Goal: Submit feedback/report problem: Submit feedback/report problem

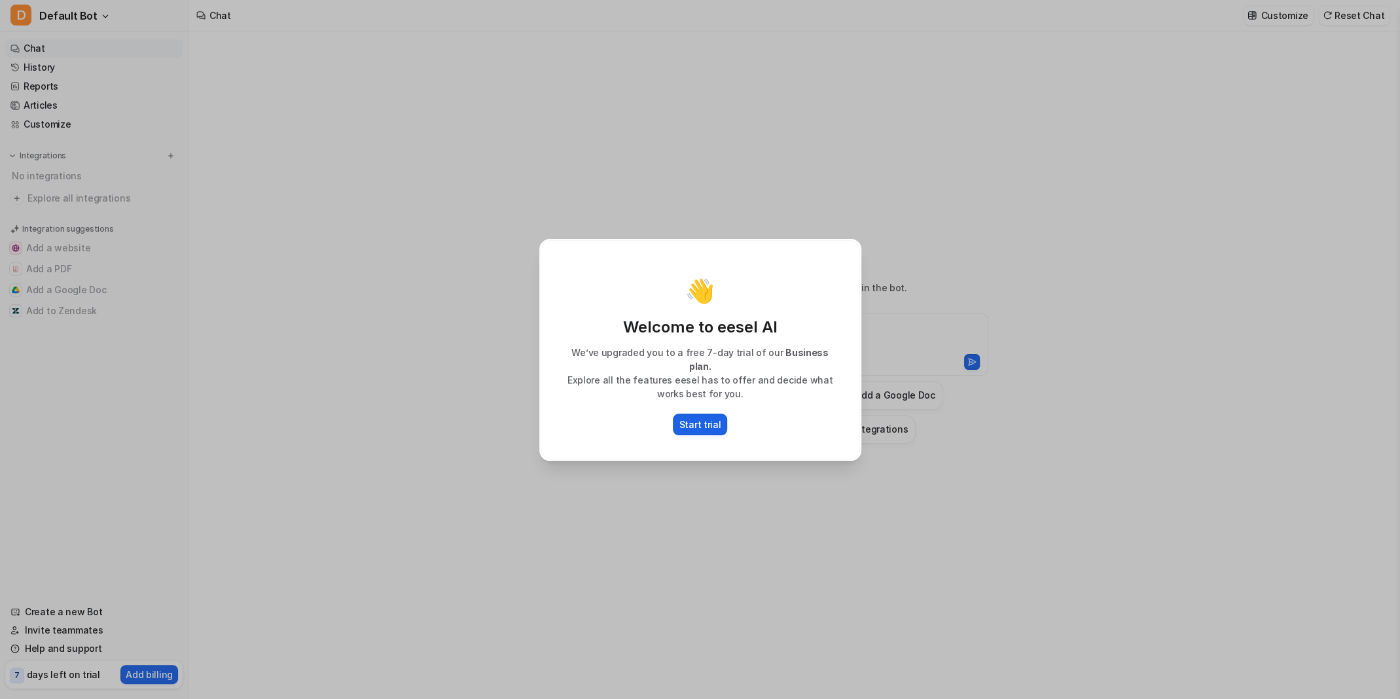
click at [700, 418] on p "Start trial" at bounding box center [700, 425] width 42 height 14
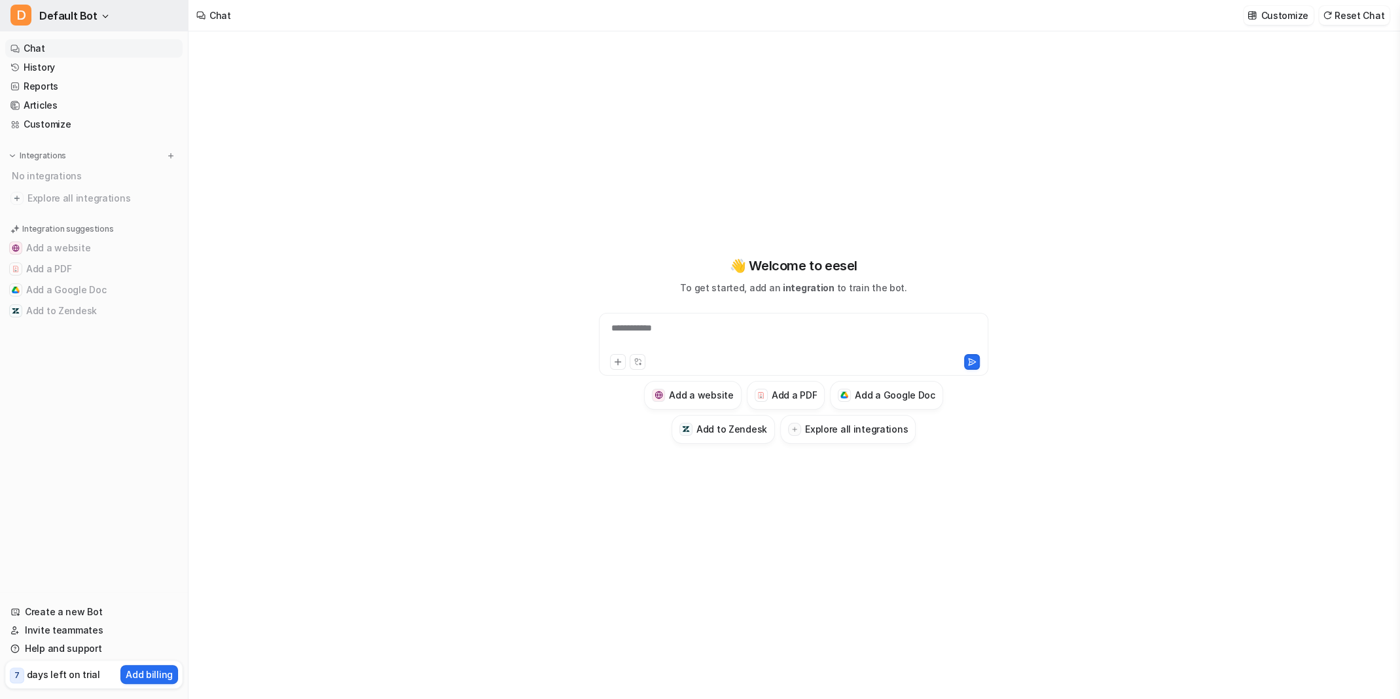
click at [103, 12] on icon "button" at bounding box center [105, 16] width 8 height 8
click at [92, 100] on link "Settings" at bounding box center [104, 99] width 181 height 22
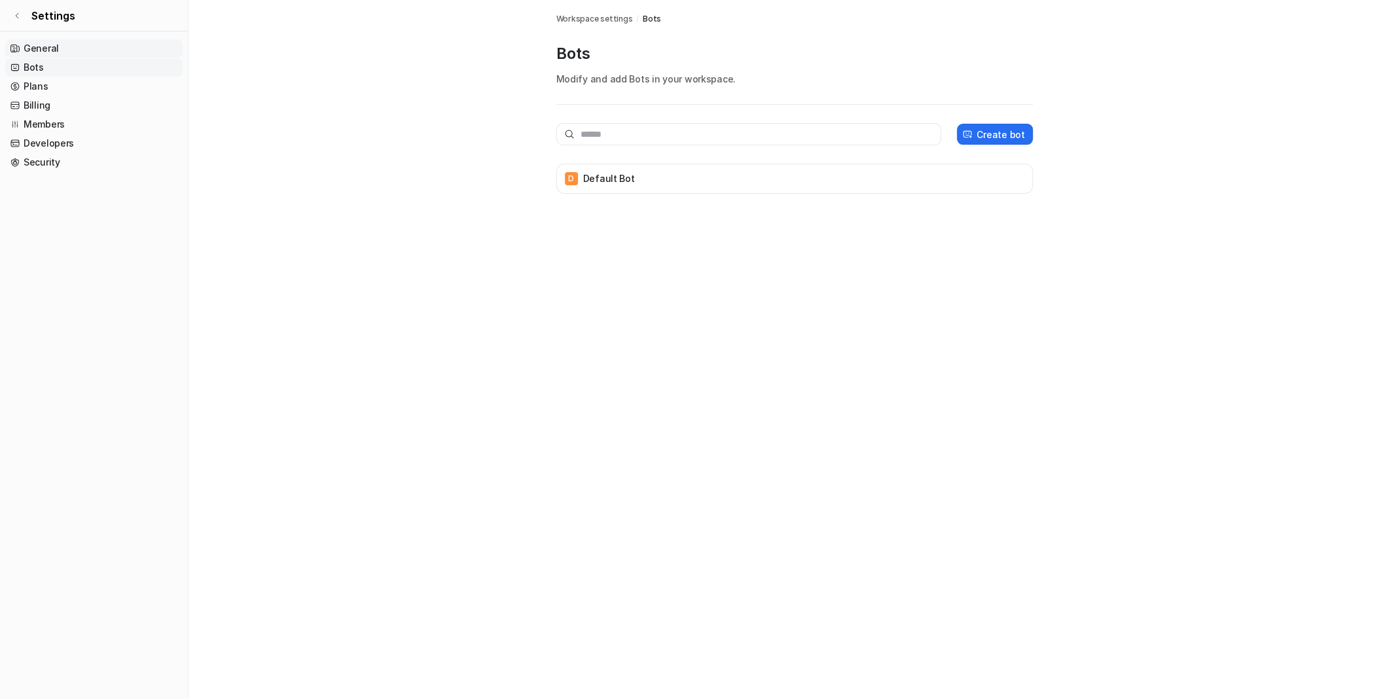
click at [49, 48] on link "General" at bounding box center [93, 48] width 177 height 18
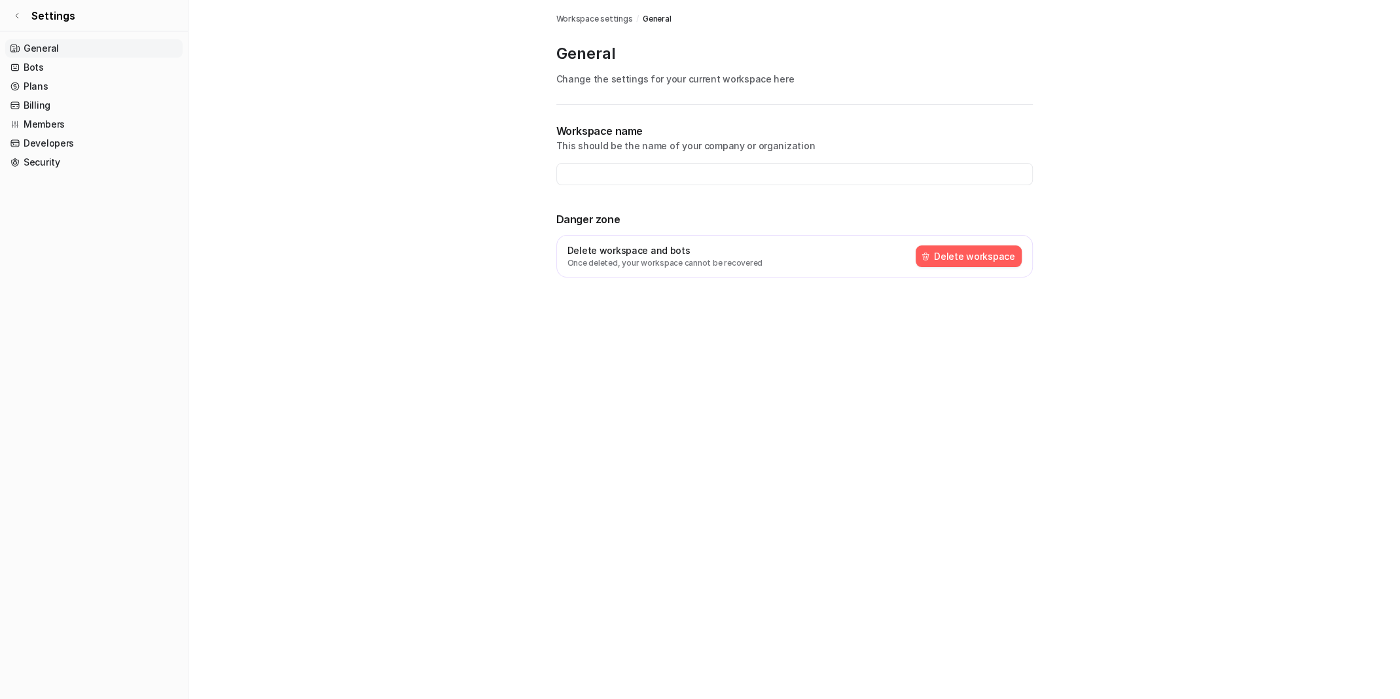
type input "**********"
click at [16, 12] on icon at bounding box center [17, 16] width 8 height 8
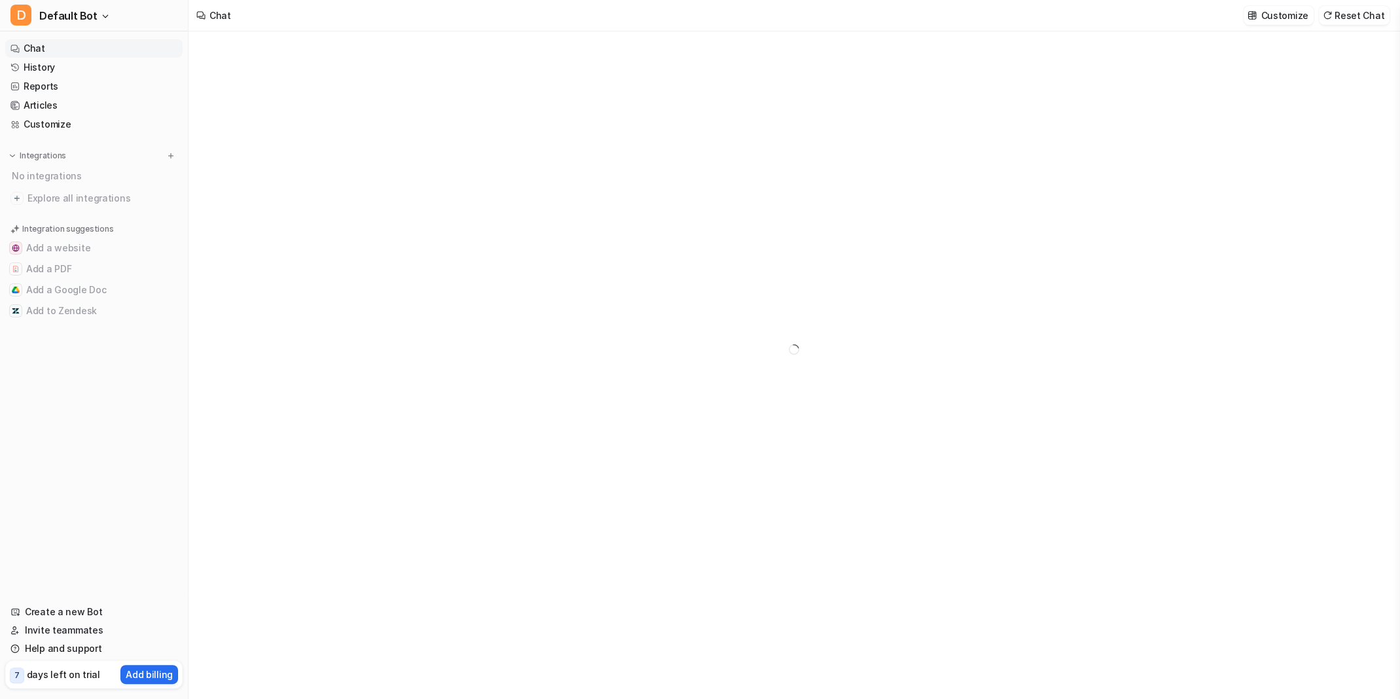
type textarea "**********"
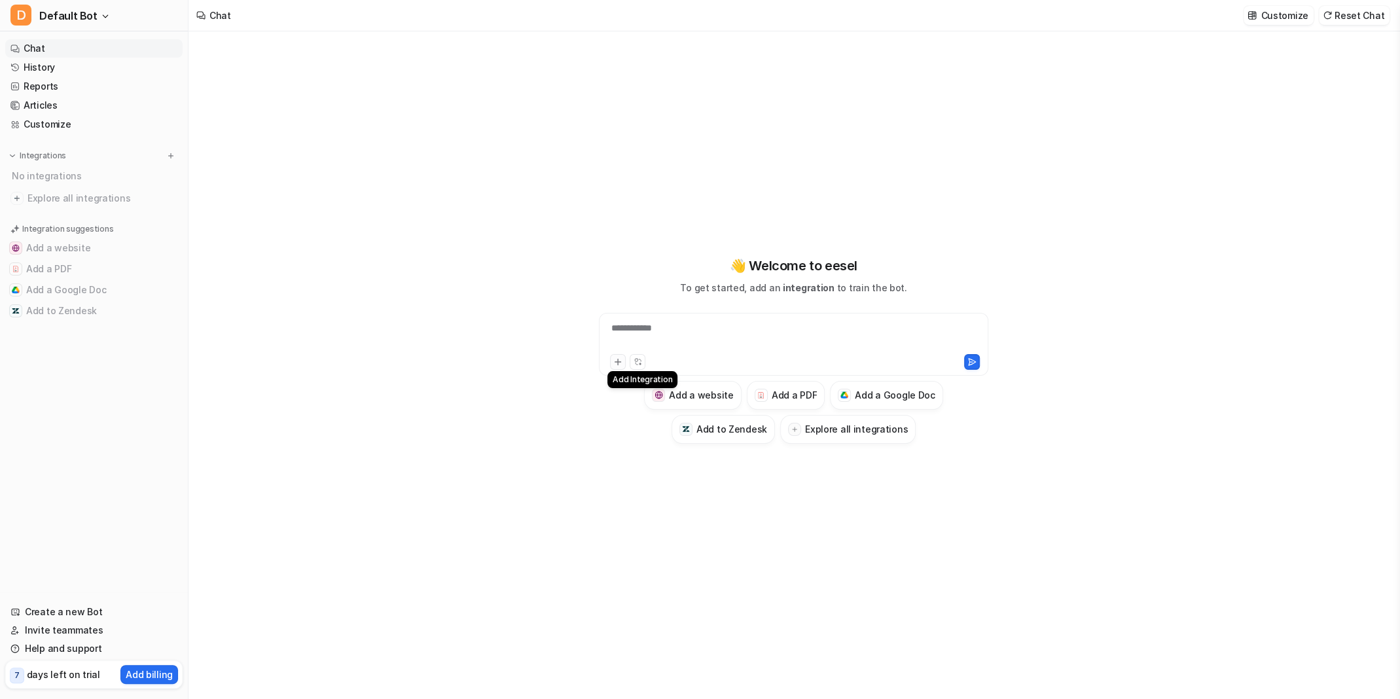
click at [620, 365] on icon at bounding box center [617, 361] width 9 height 9
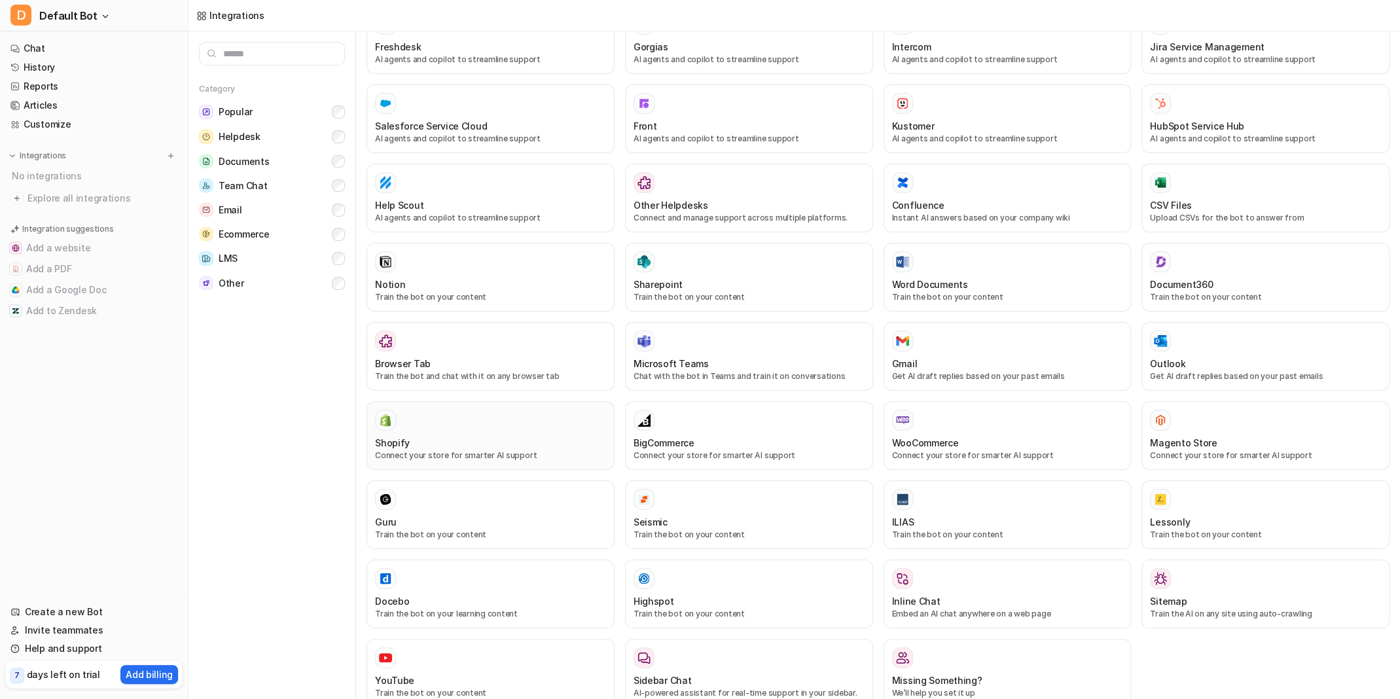
scroll to position [284, 0]
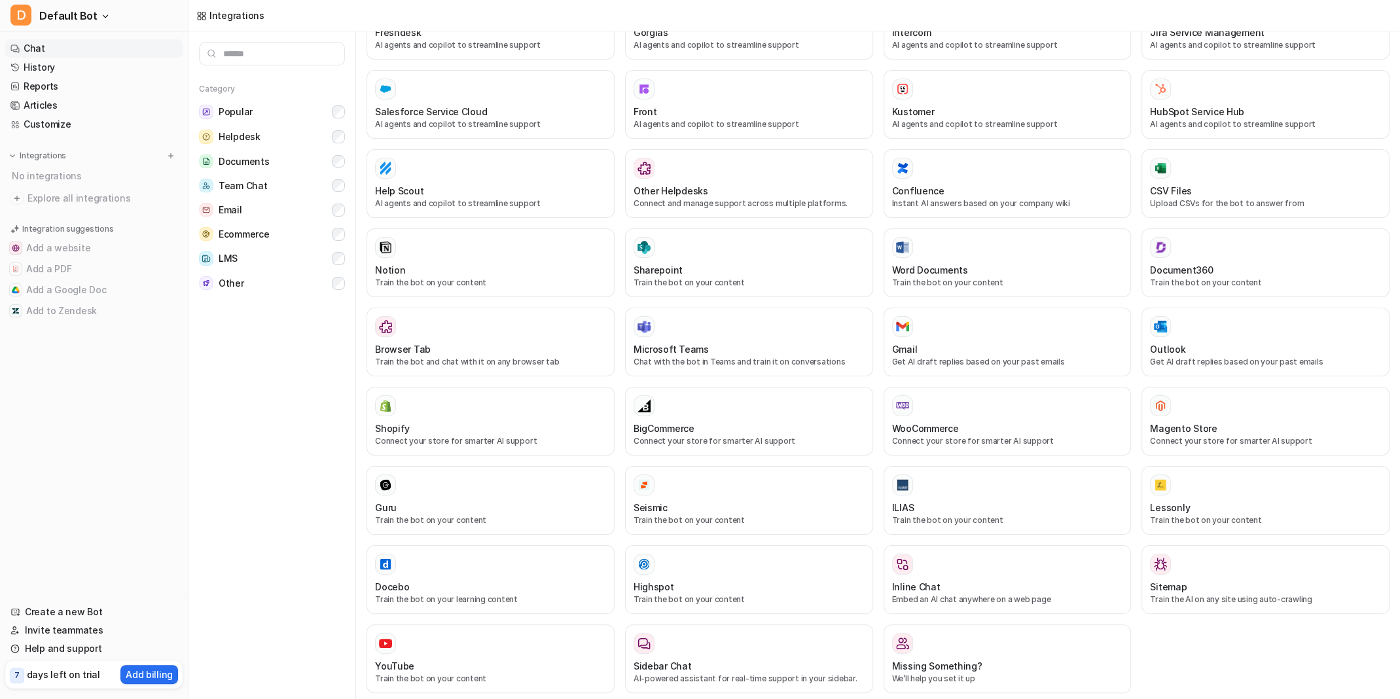
click at [41, 41] on link "Chat" at bounding box center [93, 48] width 177 height 18
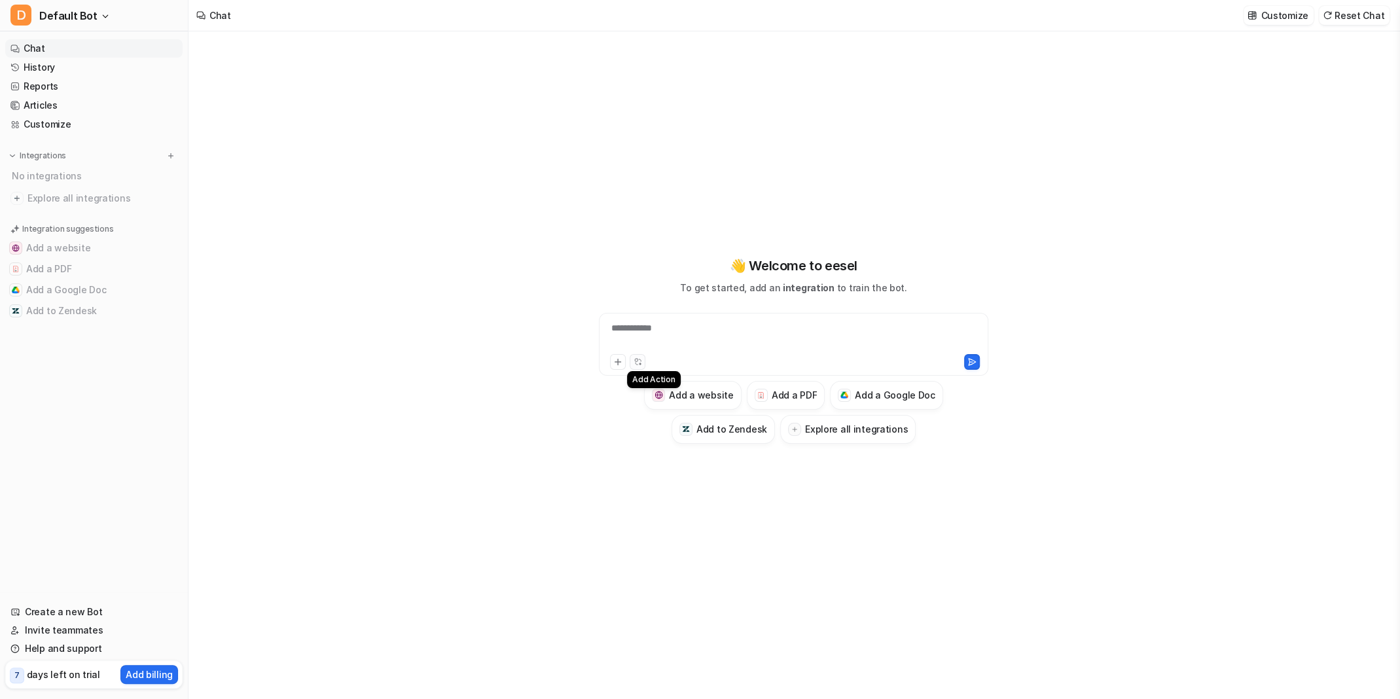
click at [635, 360] on icon at bounding box center [638, 361] width 9 height 9
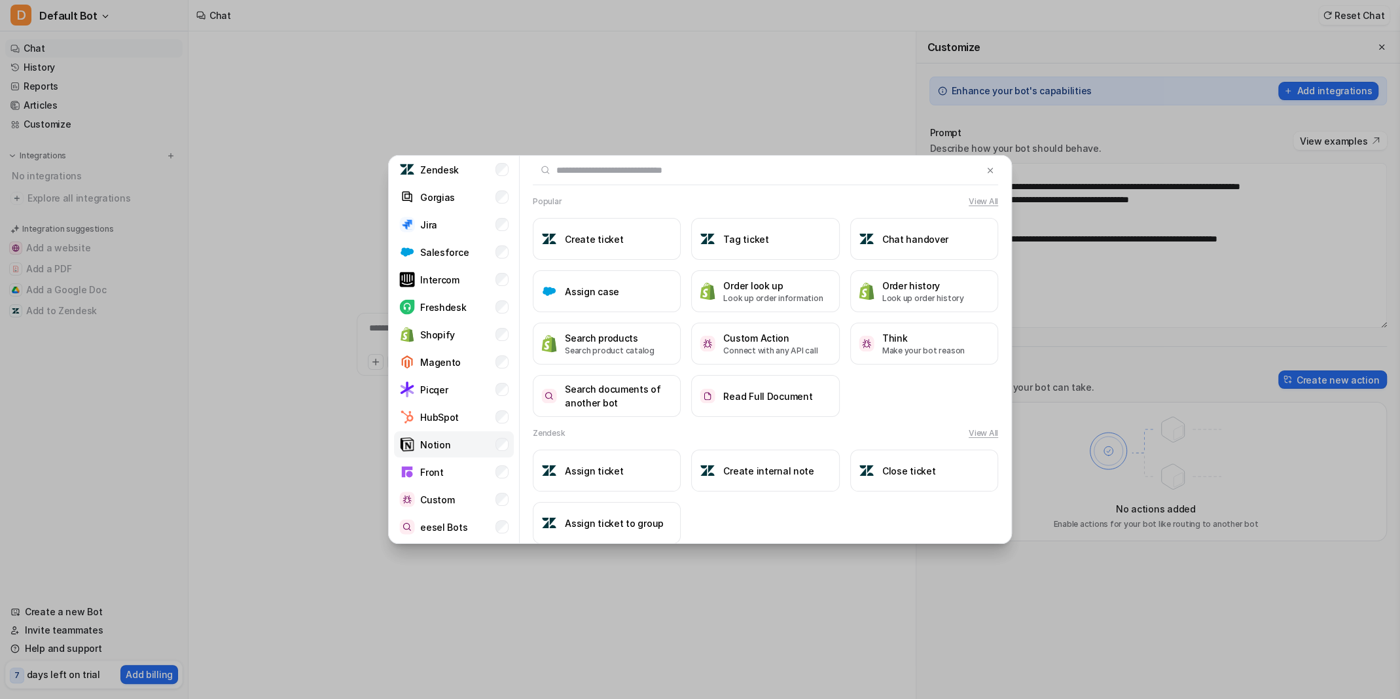
scroll to position [1, 0]
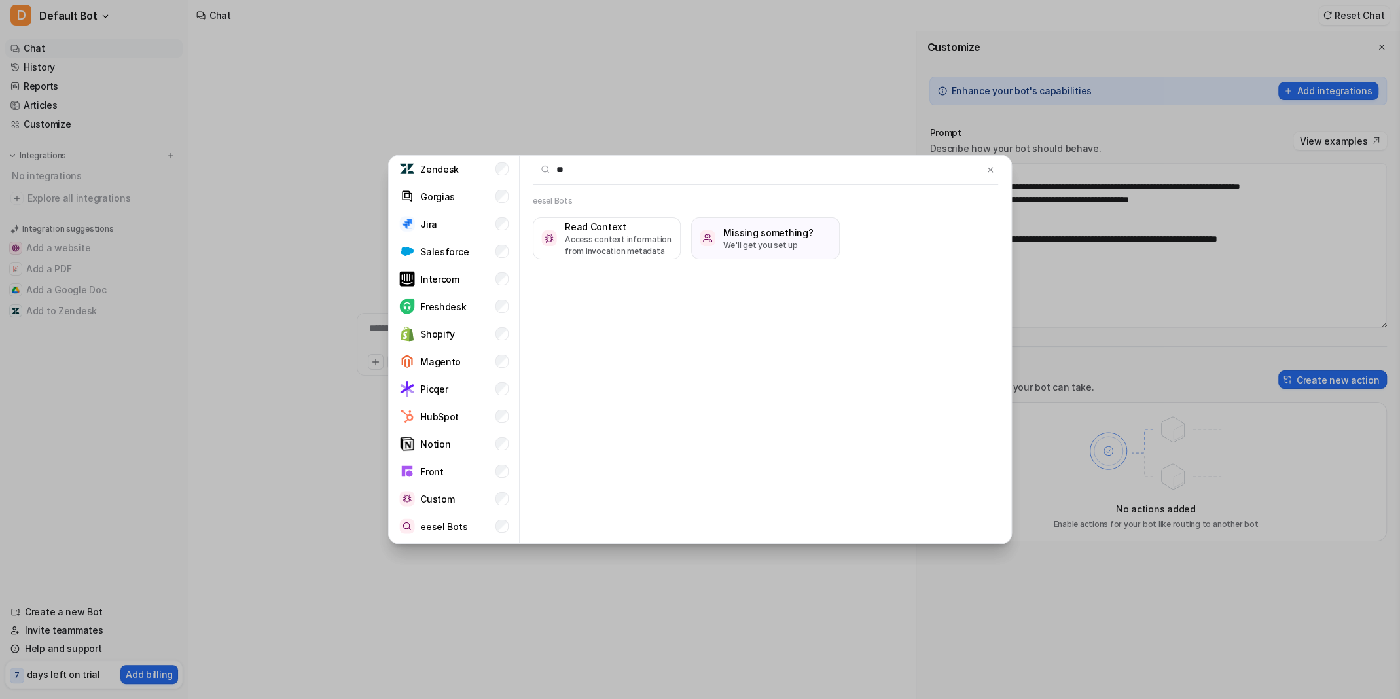
type input "*"
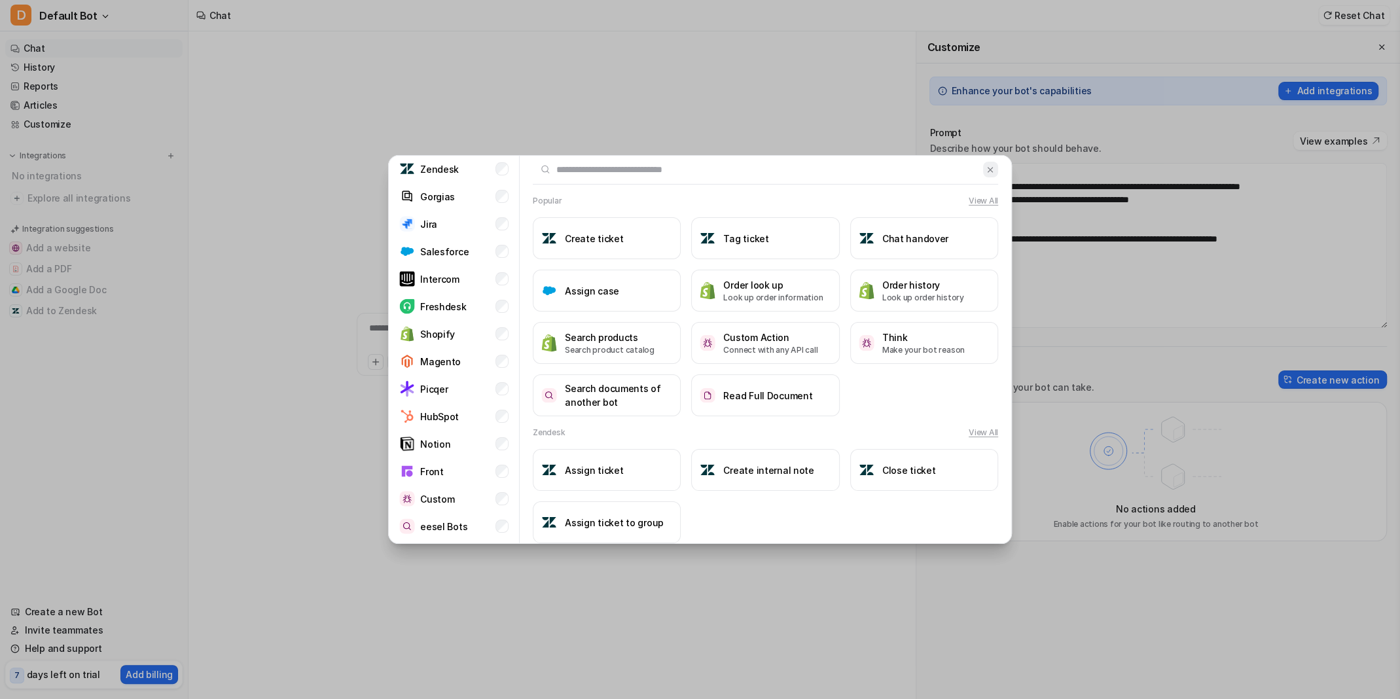
click at [986, 168] on img at bounding box center [990, 170] width 9 height 10
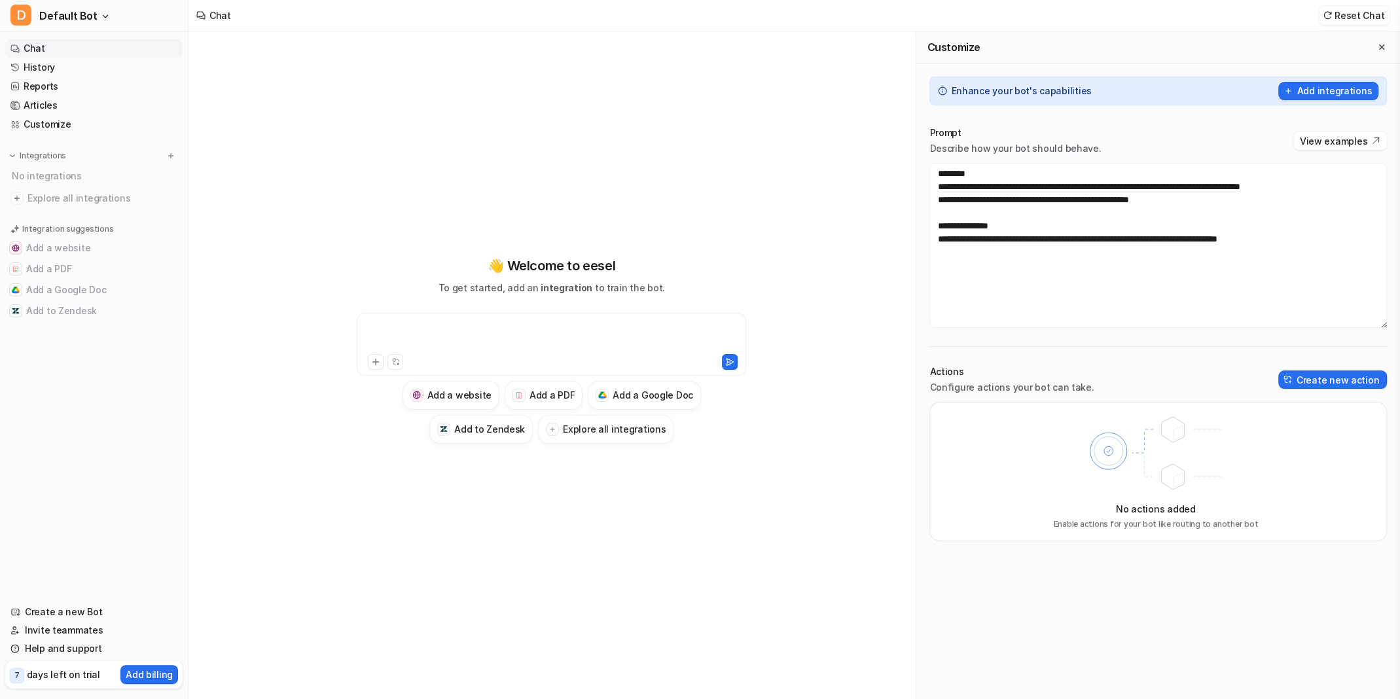
click at [468, 336] on div at bounding box center [551, 336] width 383 height 30
click at [50, 46] on link "Chat" at bounding box center [93, 48] width 177 height 18
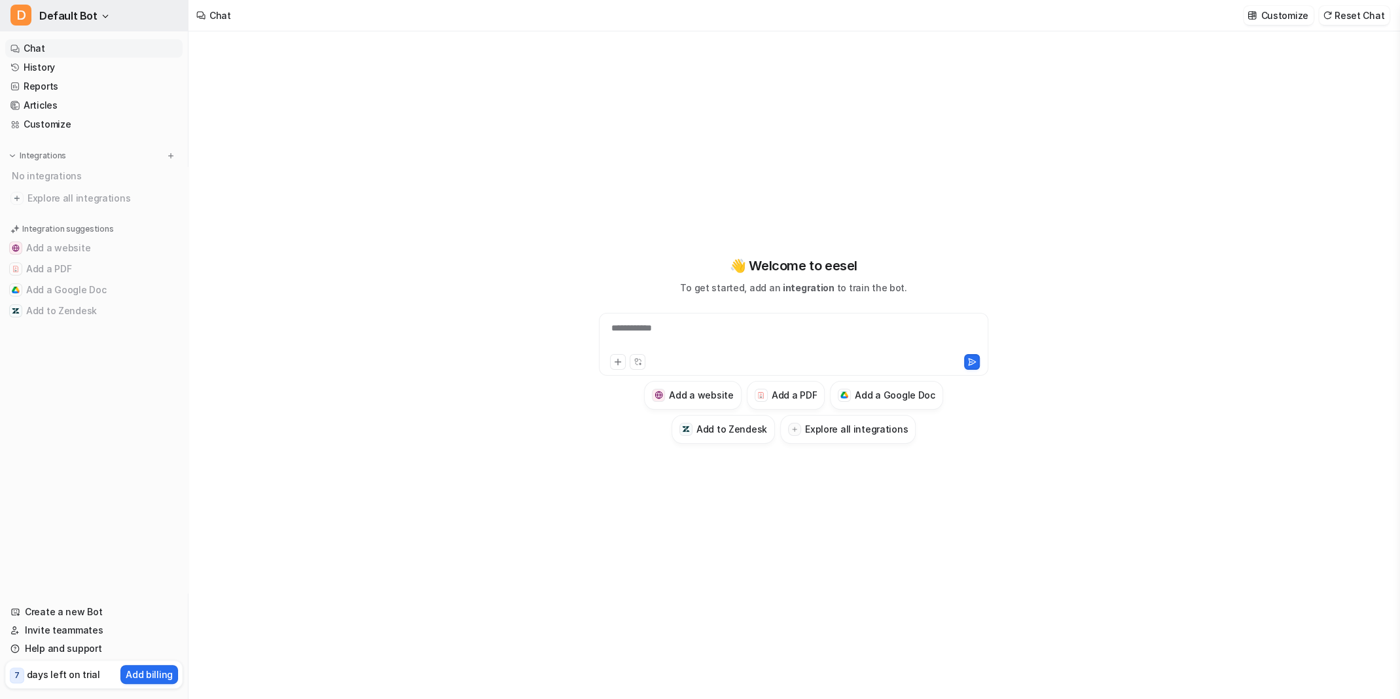
click at [93, 10] on button "D Default Bot" at bounding box center [94, 15] width 188 height 31
click at [58, 69] on link "Create a new bot" at bounding box center [104, 72] width 181 height 22
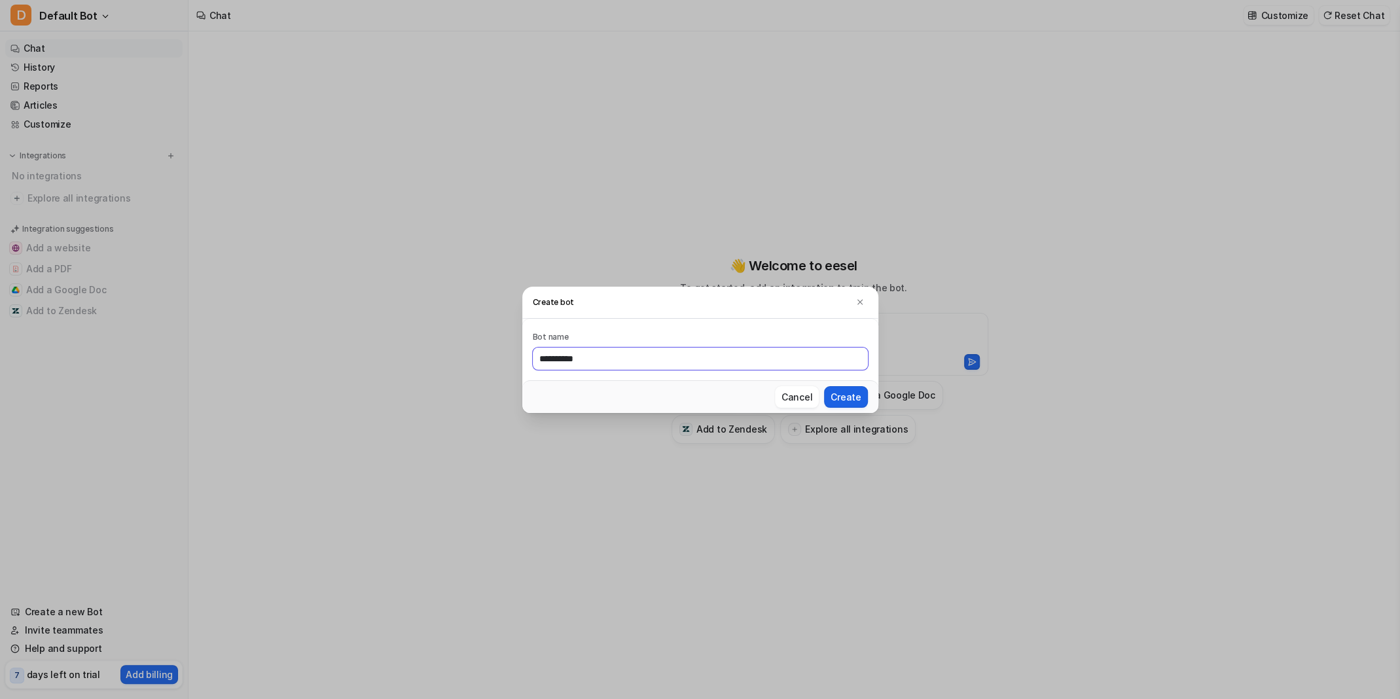
type input "**********"
click at [856, 400] on button "Create" at bounding box center [845, 397] width 43 height 22
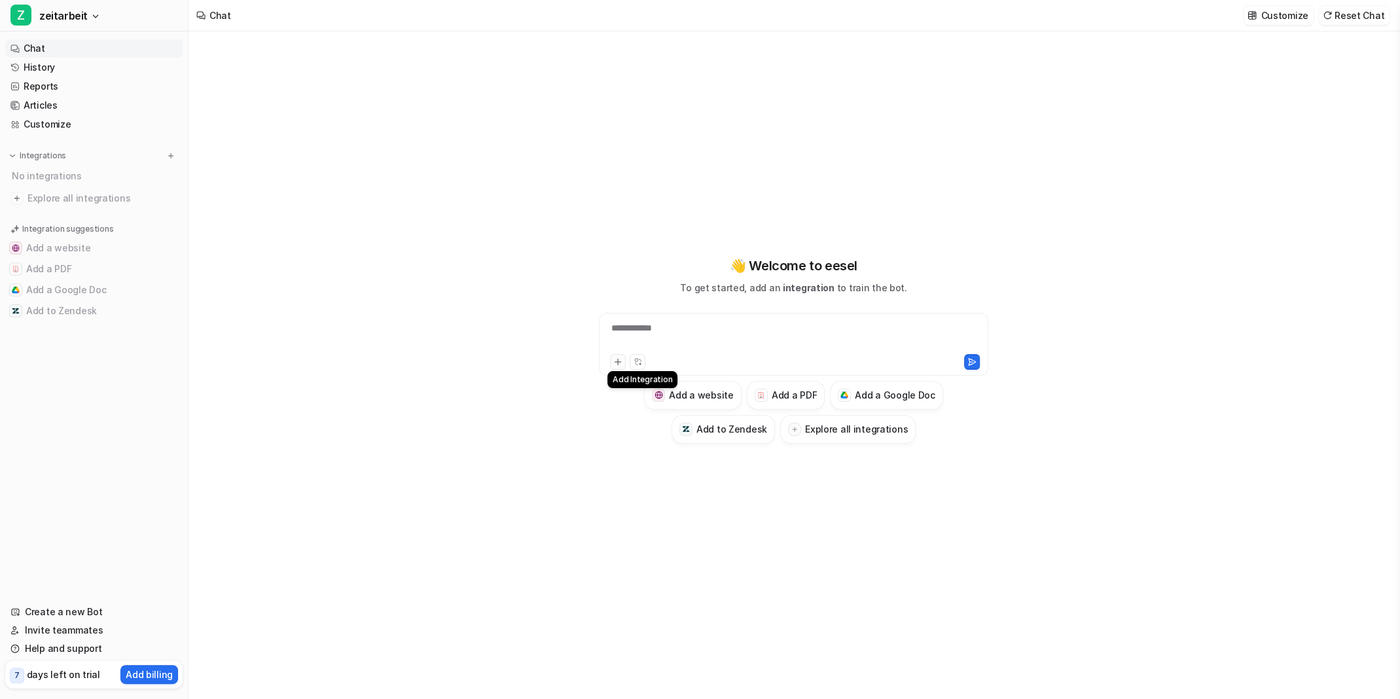
click at [621, 359] on icon at bounding box center [617, 361] width 9 height 9
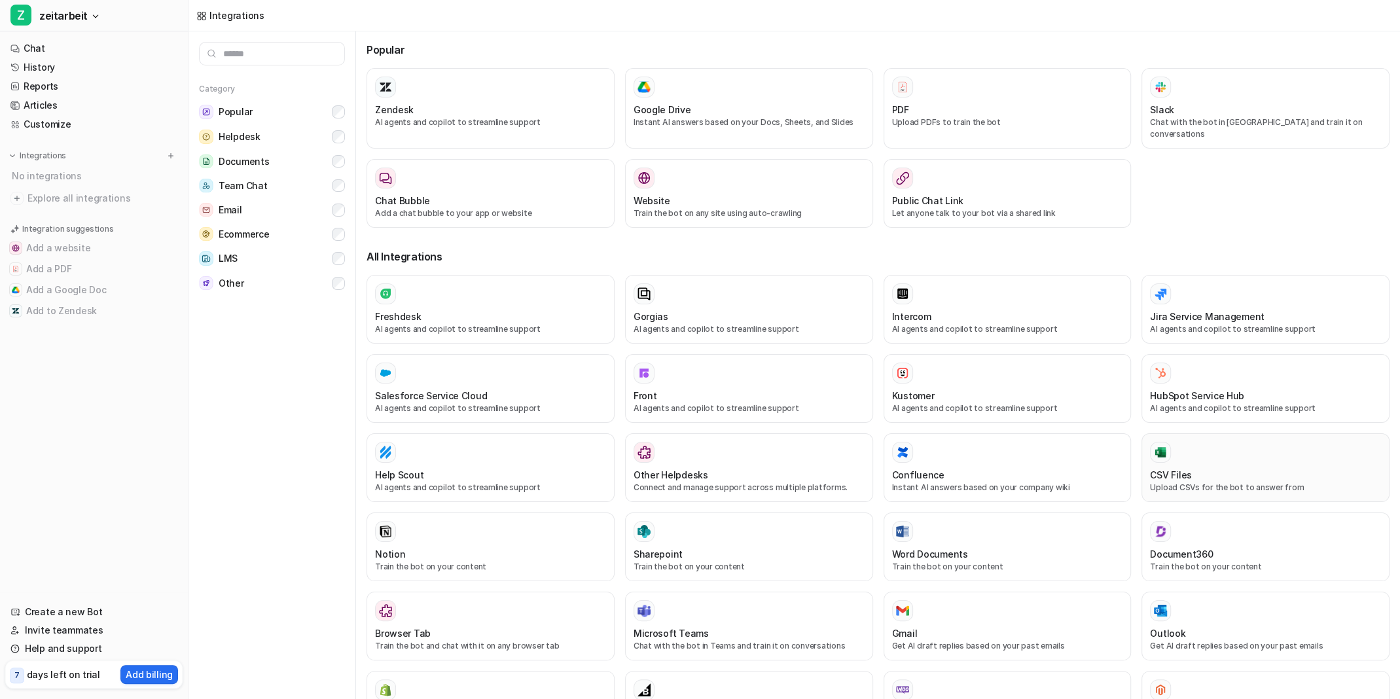
click at [1242, 446] on div at bounding box center [1265, 452] width 231 height 21
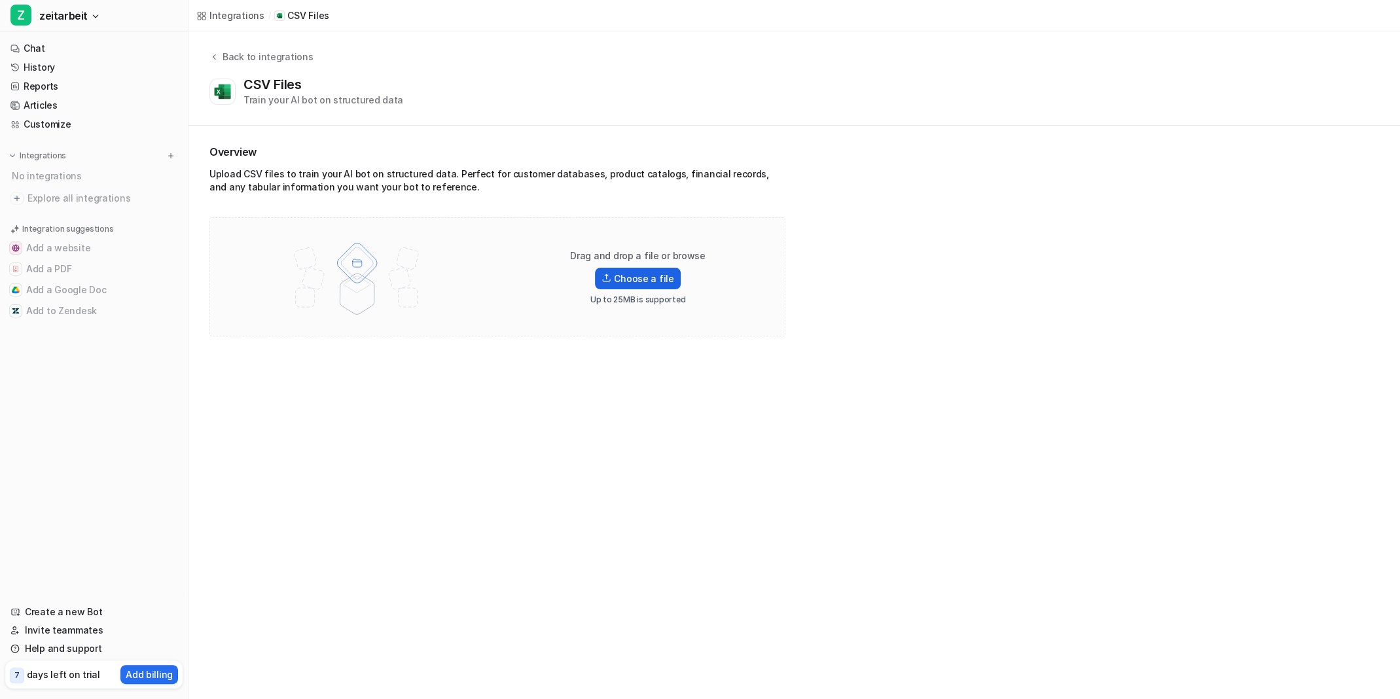
click at [651, 278] on label "Choose a file" at bounding box center [637, 279] width 85 height 22
click at [0, 0] on input "Choose a file" at bounding box center [0, 0] width 0 height 0
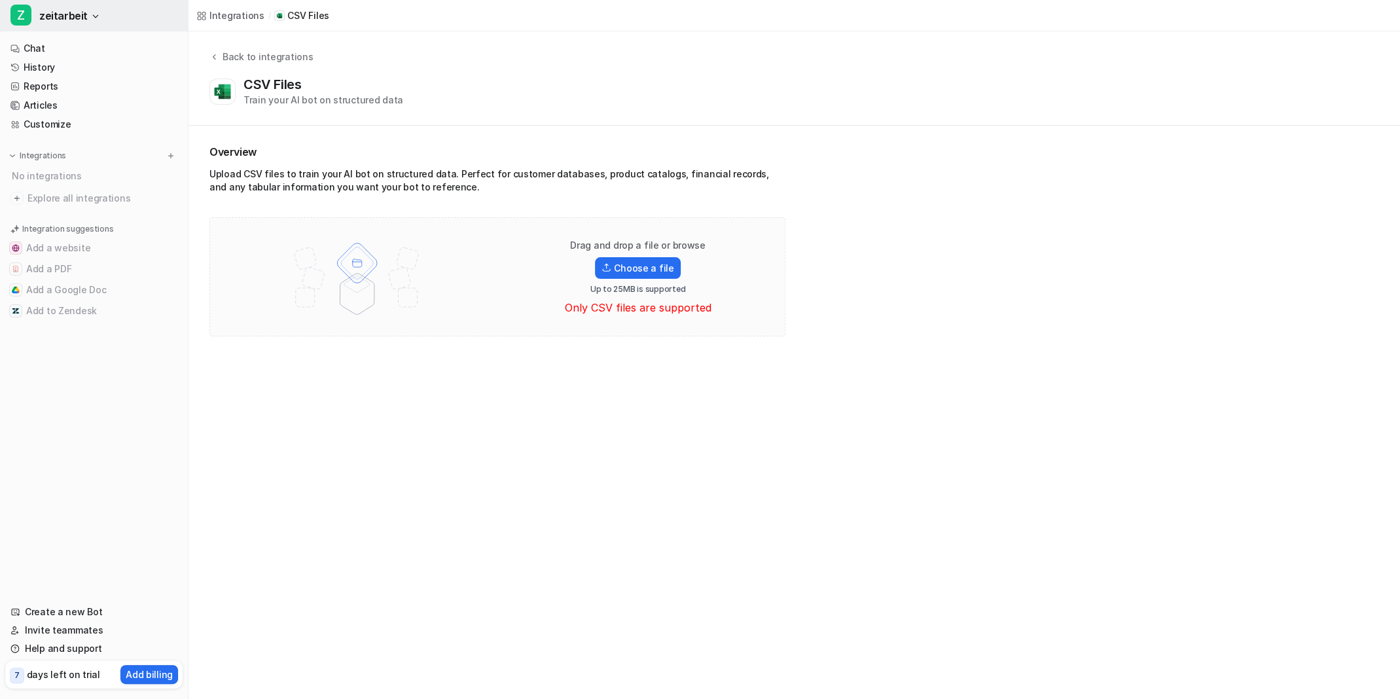
click at [60, 12] on span "zeitarbeit" at bounding box center [63, 16] width 48 height 18
click at [60, 70] on div "D Default Bot" at bounding box center [51, 72] width 67 height 14
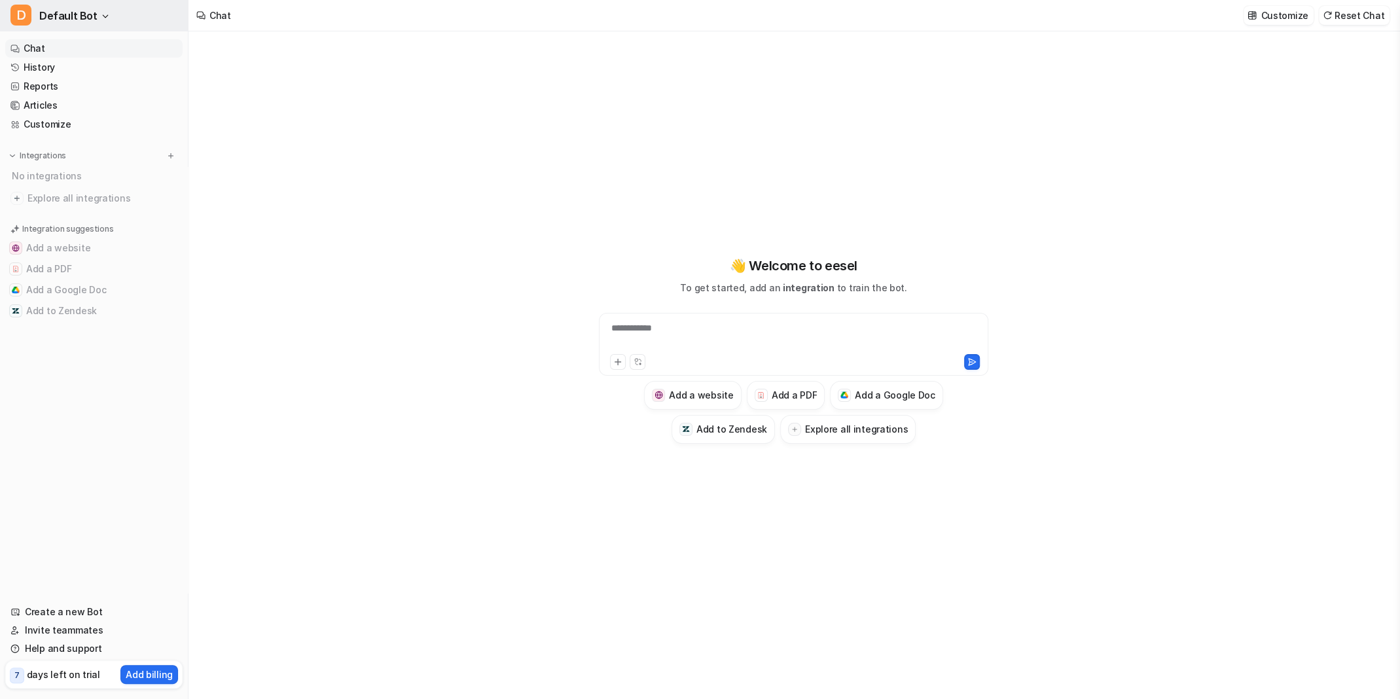
click at [76, 10] on span "Default Bot" at bounding box center [68, 16] width 58 height 18
click at [75, 118] on link "Settings" at bounding box center [104, 121] width 181 height 22
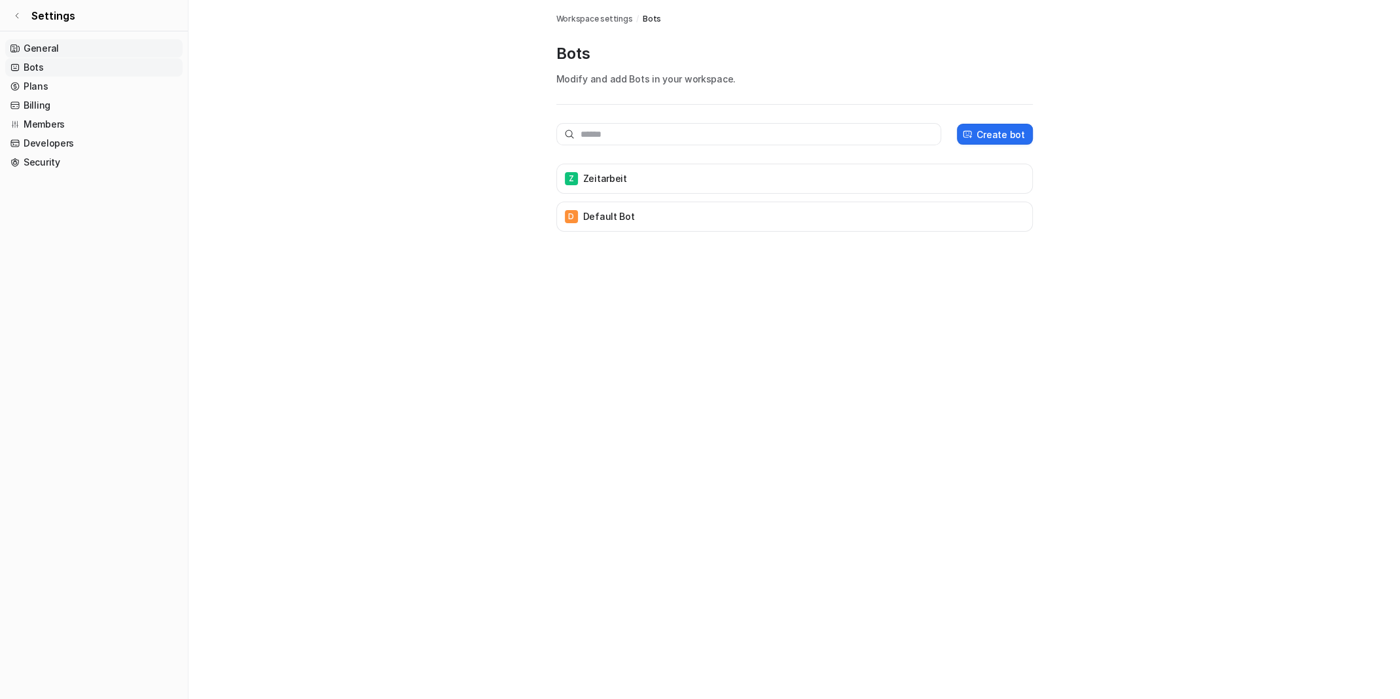
click at [46, 45] on link "General" at bounding box center [93, 48] width 177 height 18
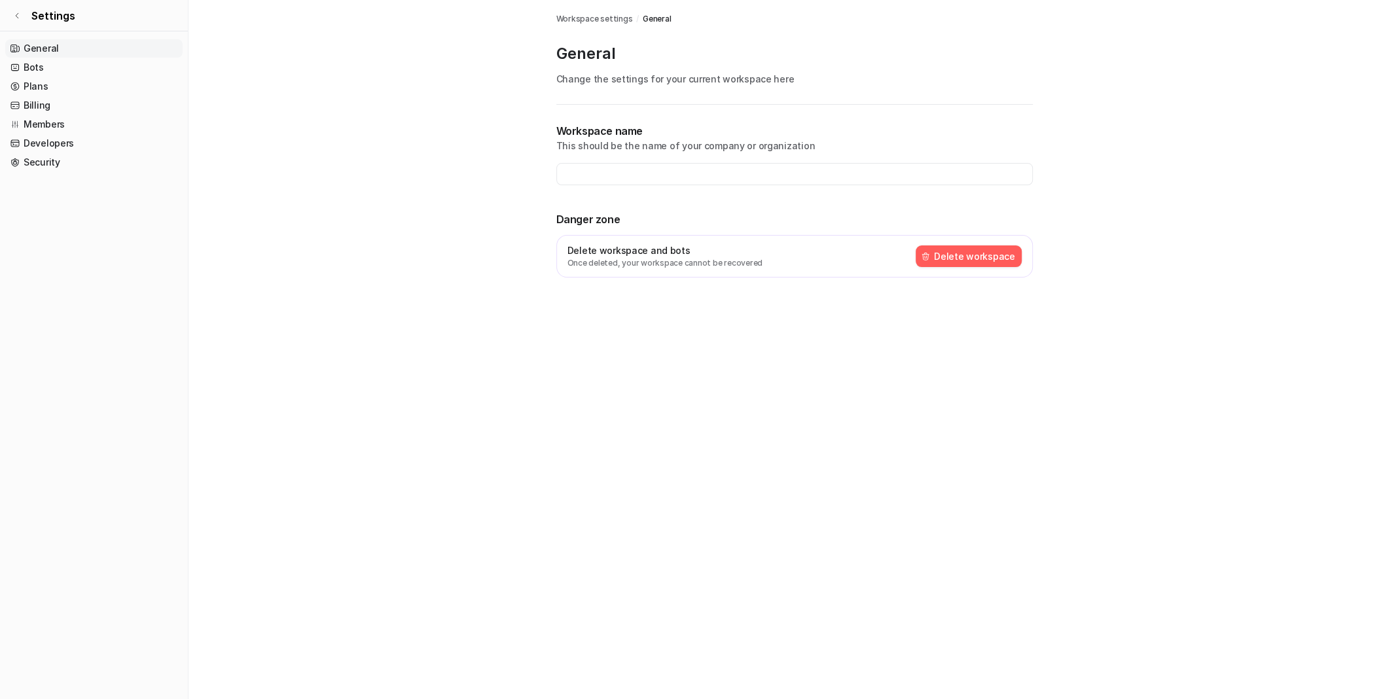
type input "**********"
click at [49, 63] on link "Bots" at bounding box center [93, 67] width 177 height 18
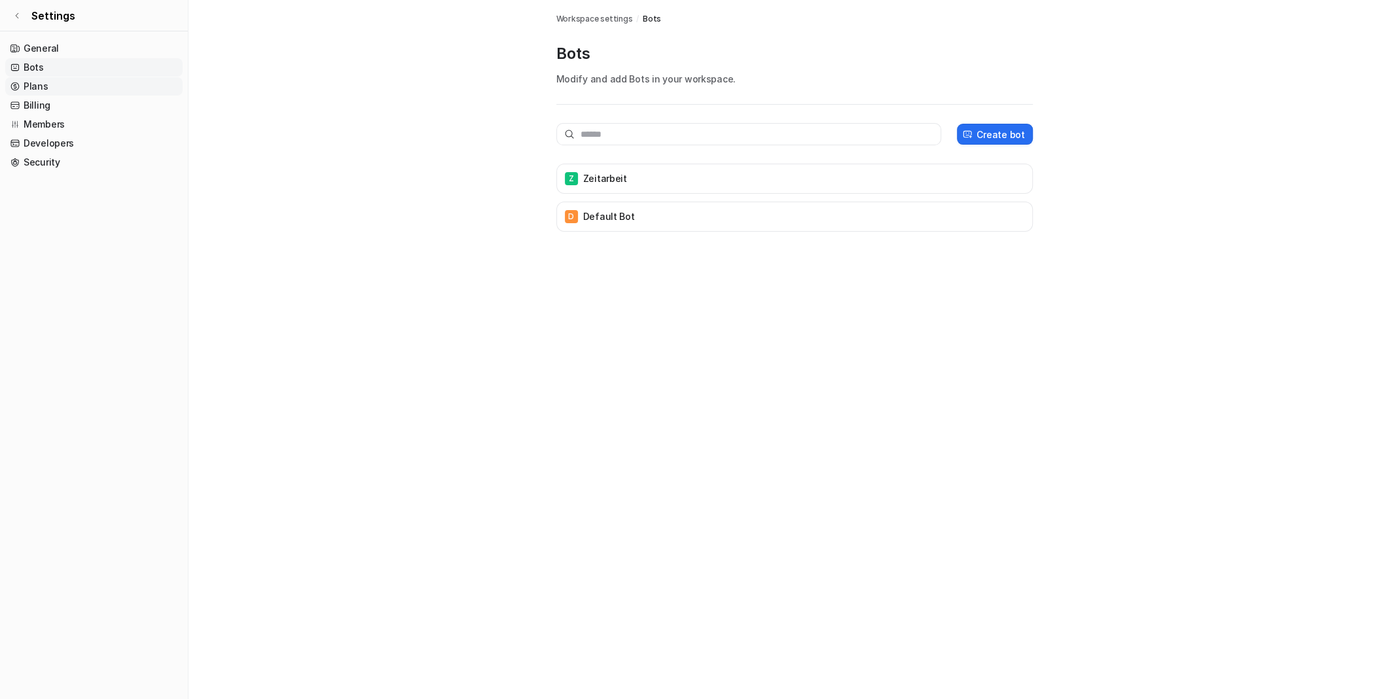
click at [48, 86] on link "Plans" at bounding box center [93, 86] width 177 height 18
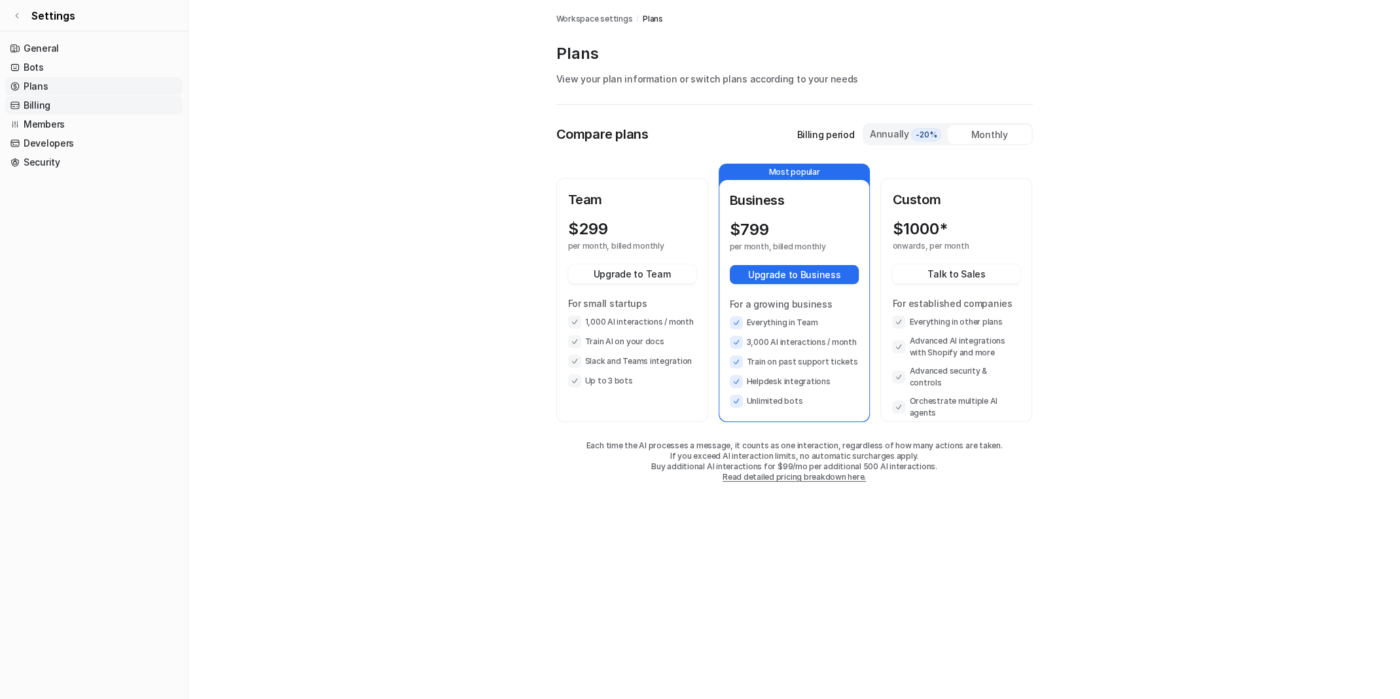
click at [46, 103] on link "Billing" at bounding box center [93, 105] width 177 height 18
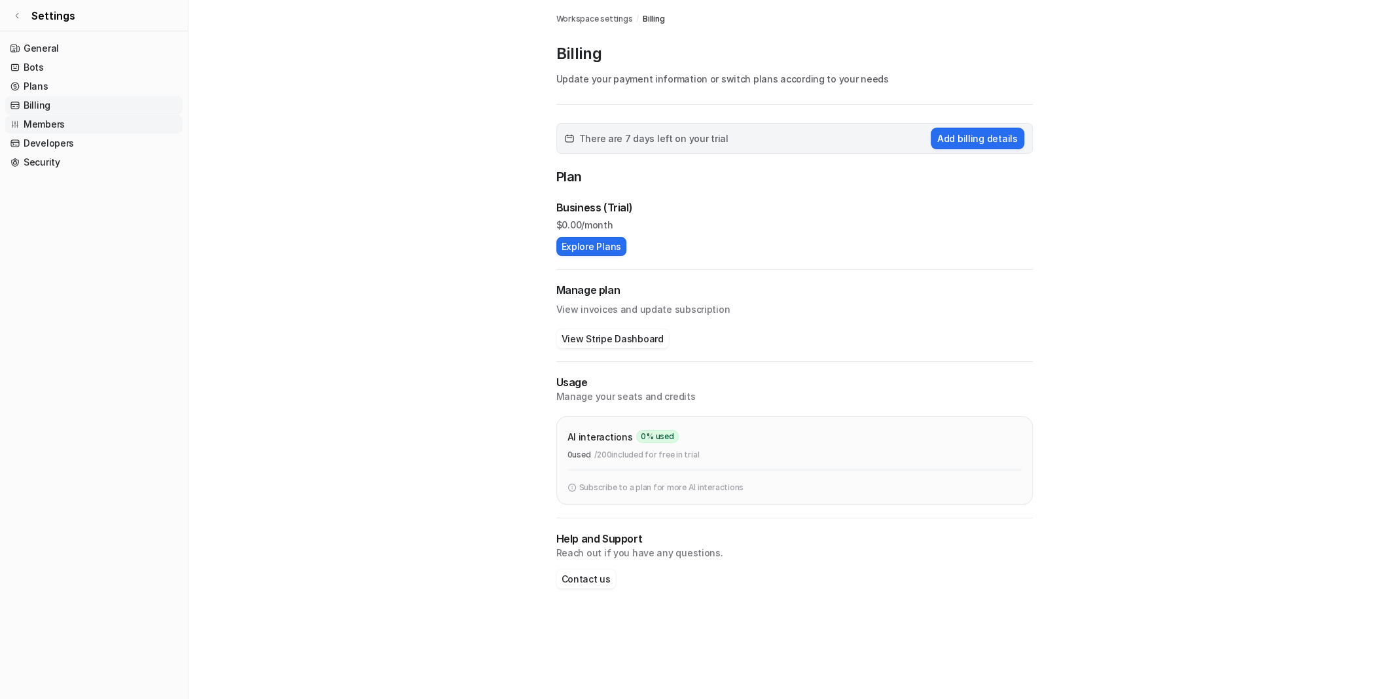
click at [54, 126] on link "Members" at bounding box center [93, 124] width 177 height 18
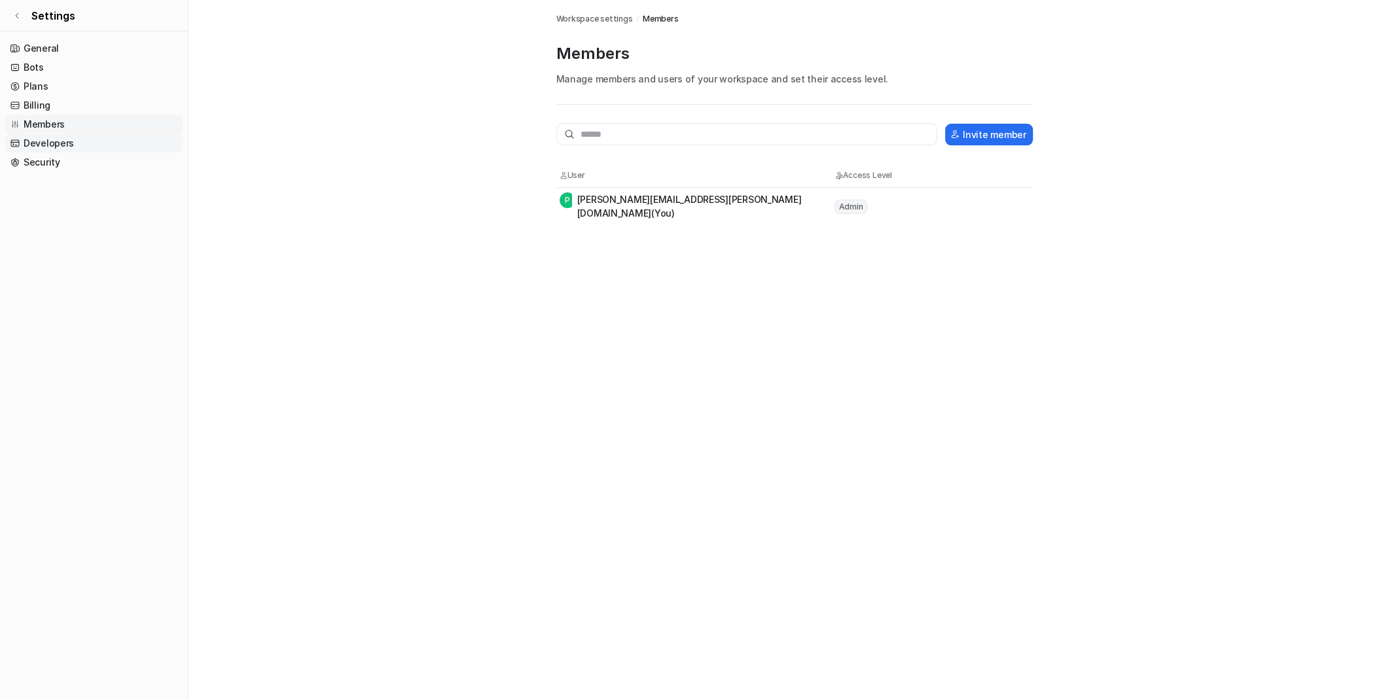
click at [56, 144] on link "Developers" at bounding box center [93, 143] width 177 height 18
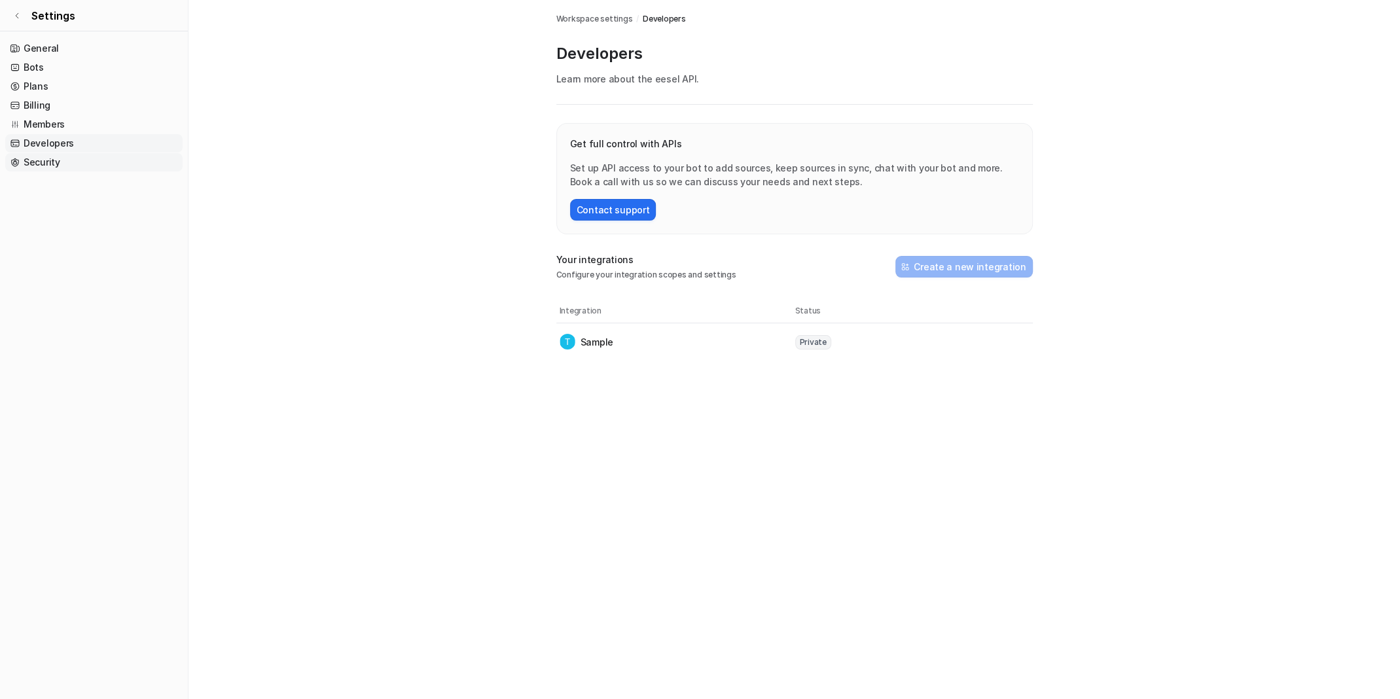
click at [54, 160] on link "Security" at bounding box center [93, 162] width 177 height 18
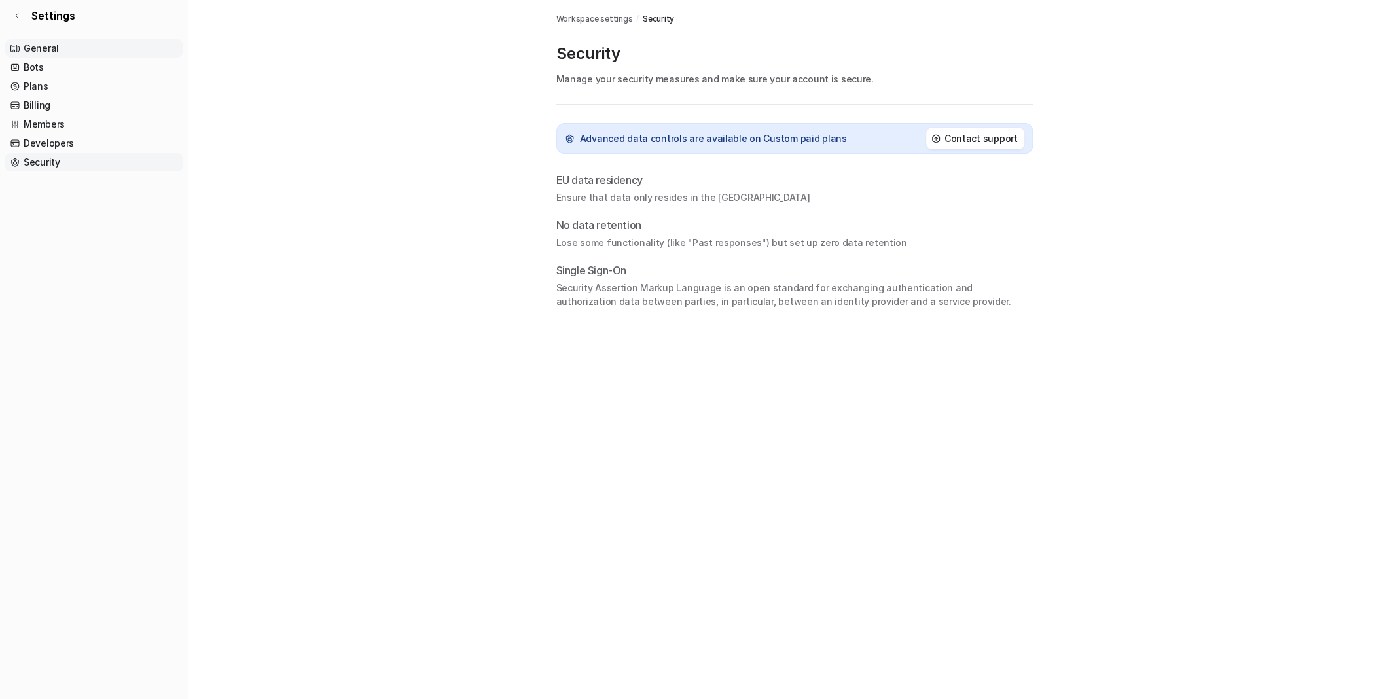
click at [52, 48] on link "General" at bounding box center [93, 48] width 177 height 18
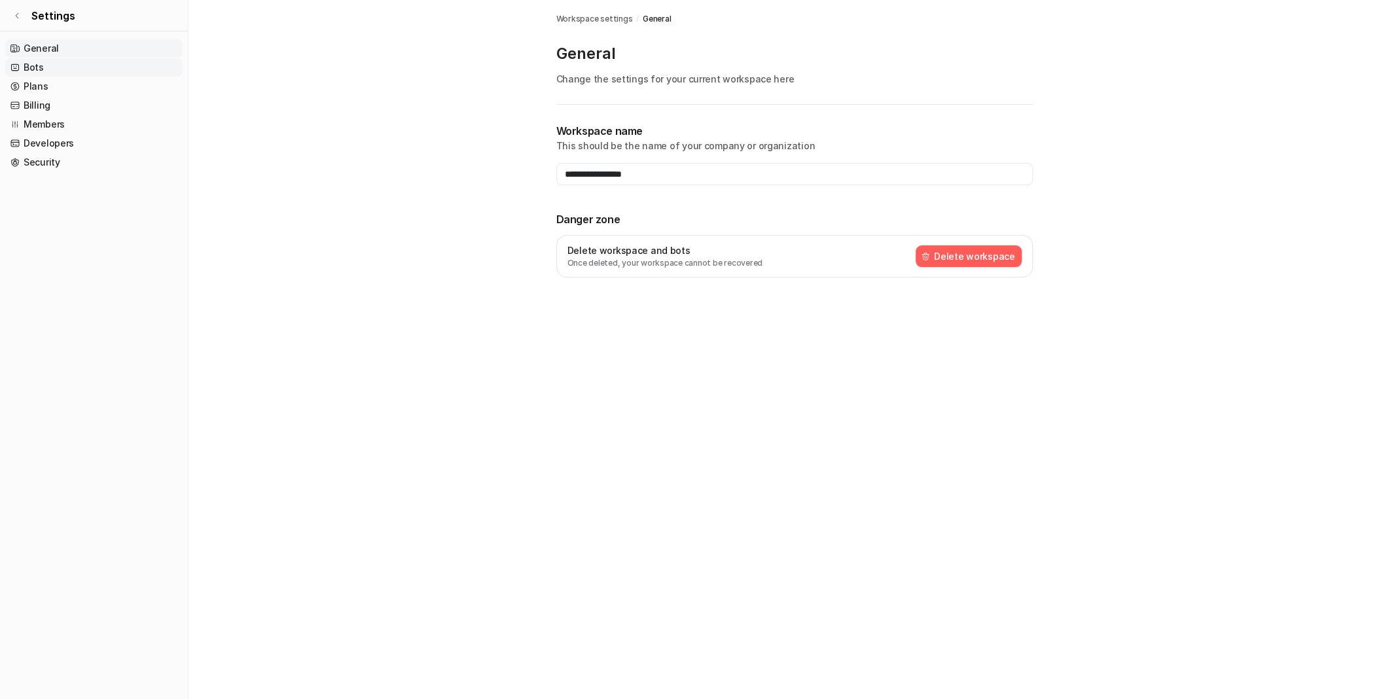
click at [32, 65] on link "Bots" at bounding box center [93, 67] width 177 height 18
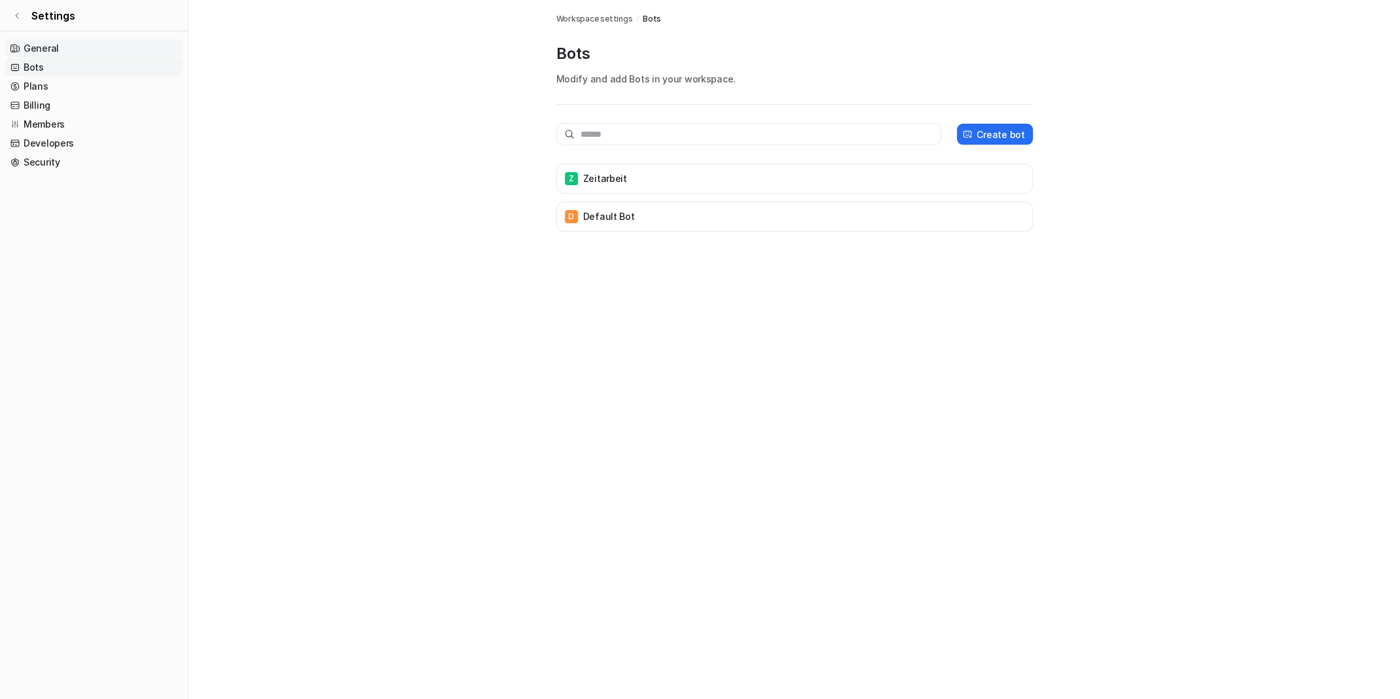
click at [46, 42] on link "General" at bounding box center [93, 48] width 177 height 18
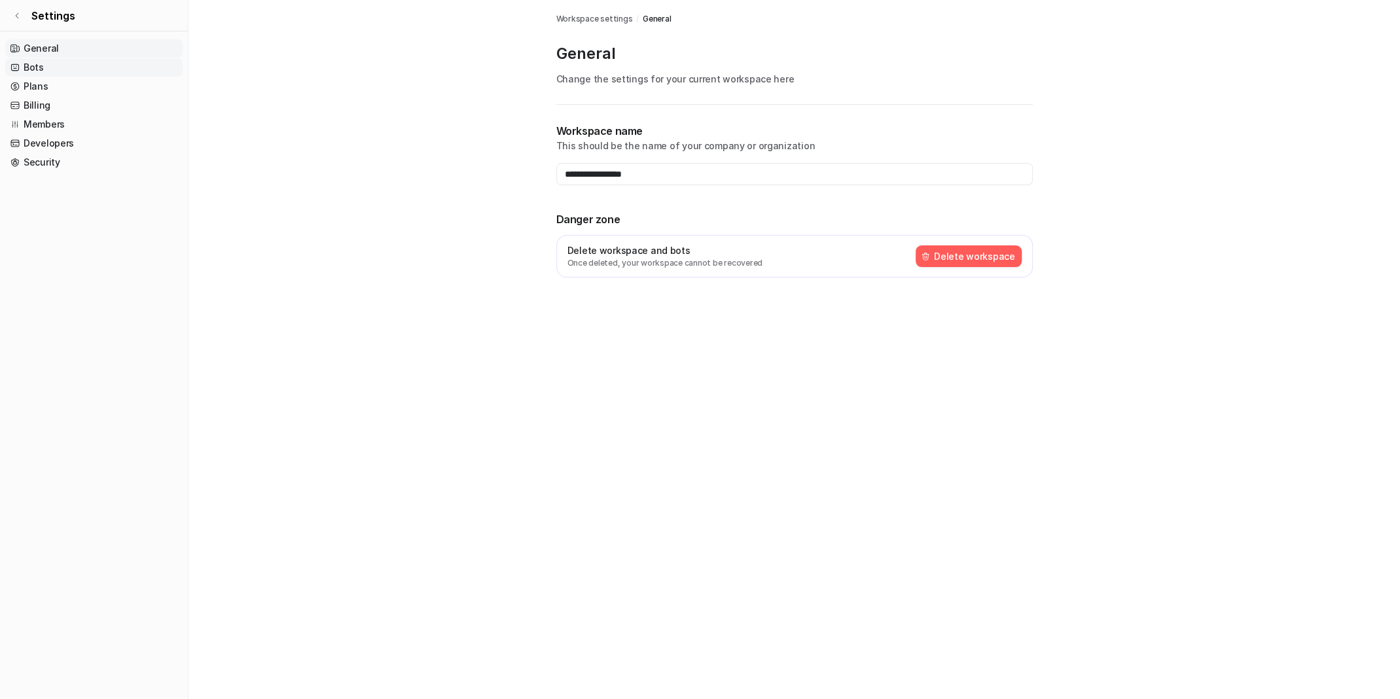
click at [61, 69] on link "Bots" at bounding box center [93, 67] width 177 height 18
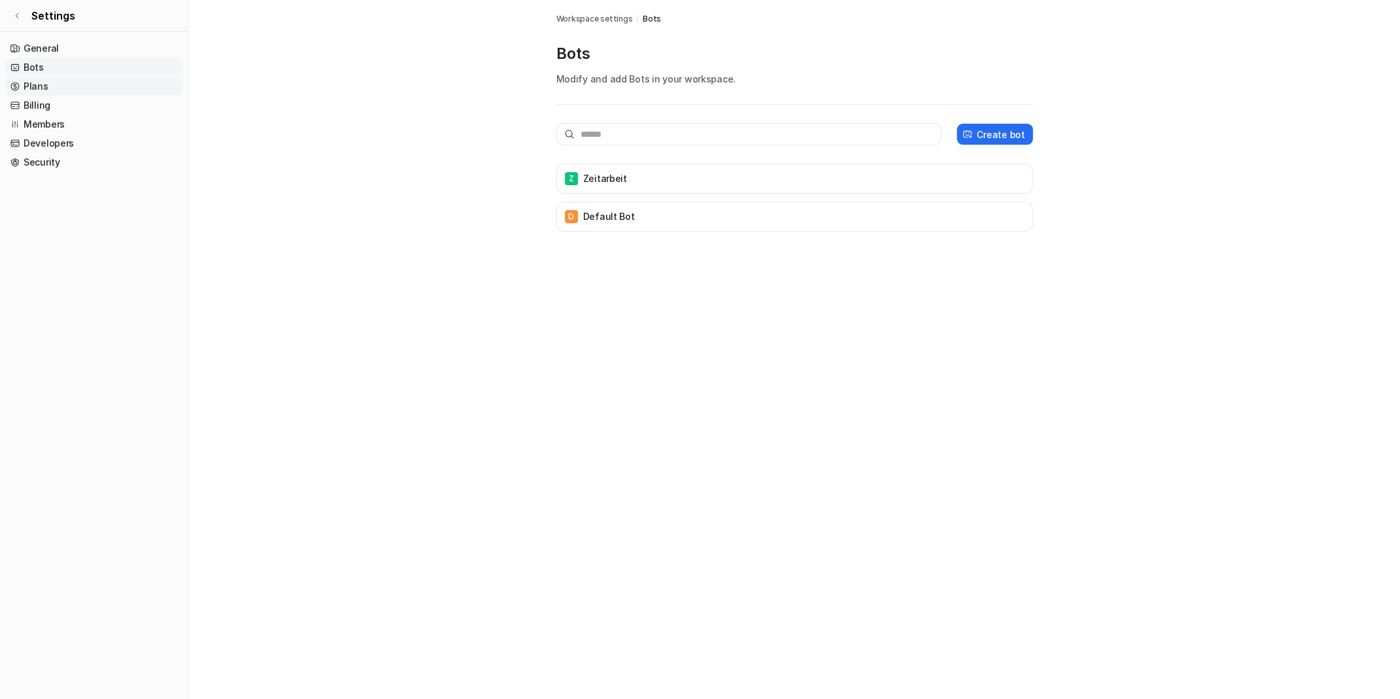
click at [55, 89] on link "Plans" at bounding box center [93, 86] width 177 height 18
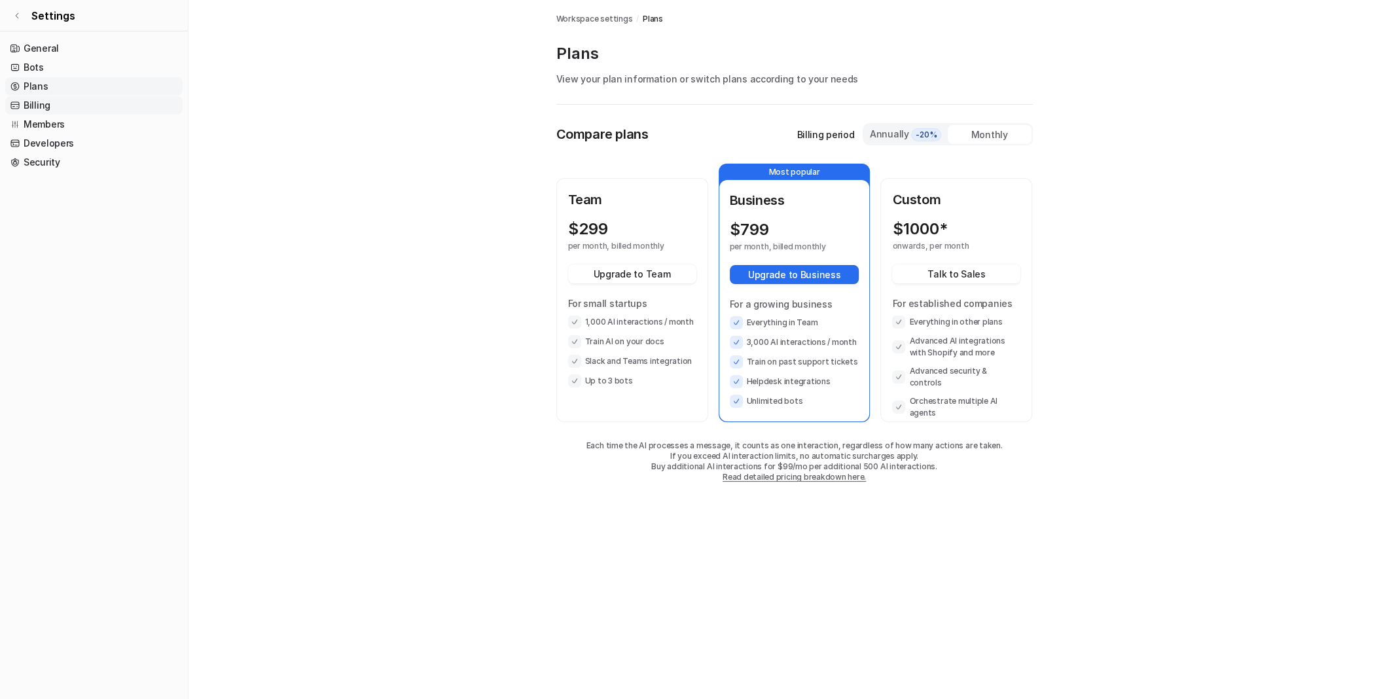
click at [54, 99] on link "Billing" at bounding box center [93, 105] width 177 height 18
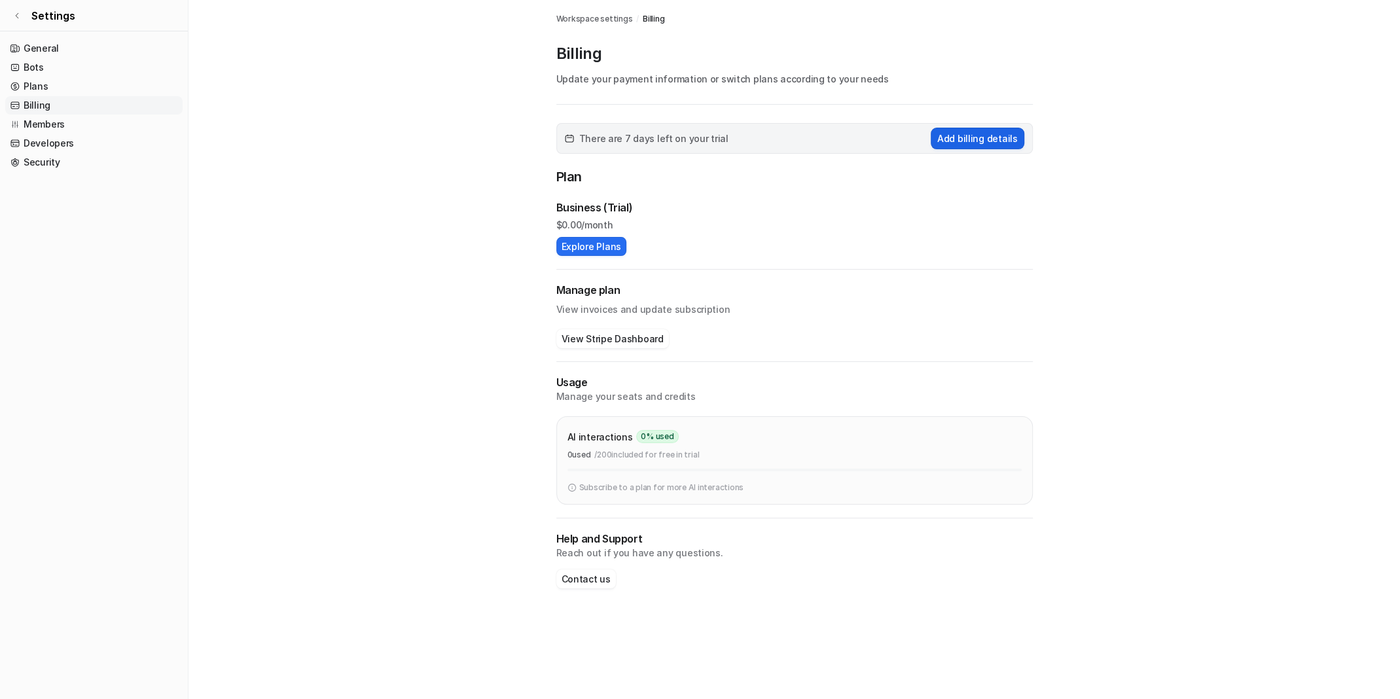
click at [991, 132] on button "Add billing details" at bounding box center [978, 139] width 94 height 22
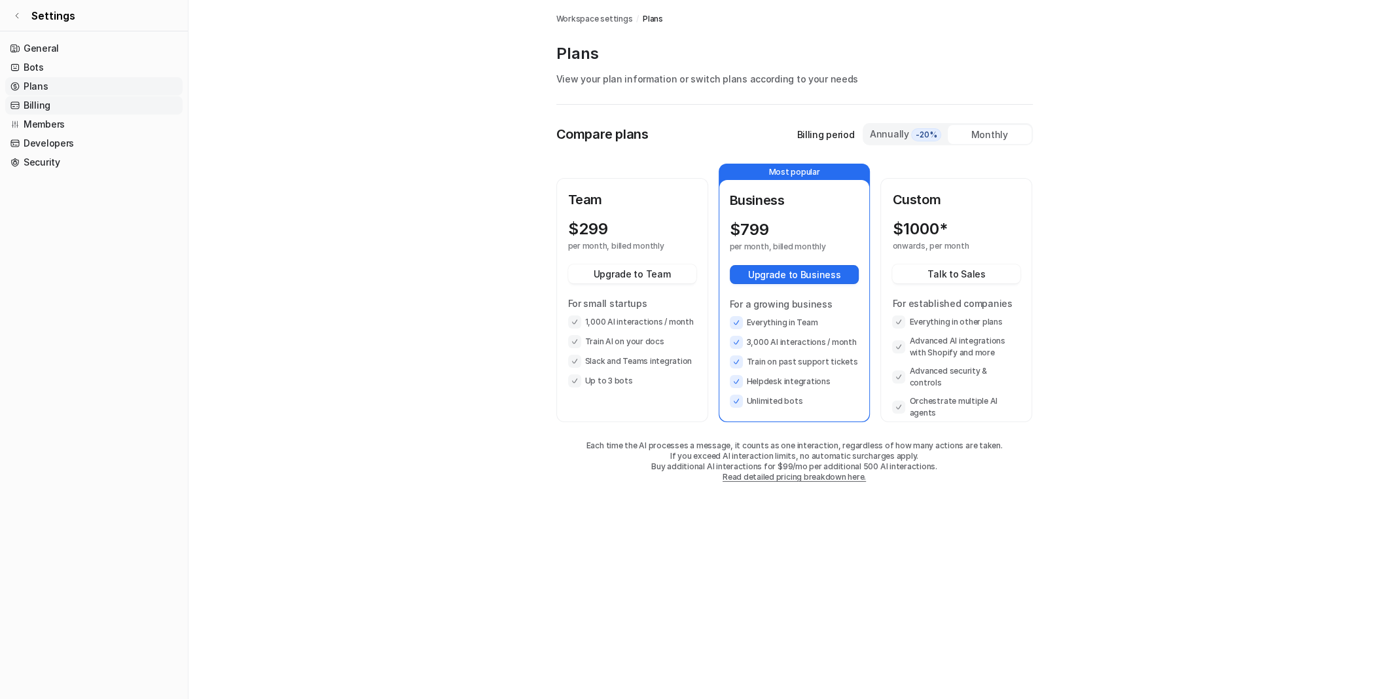
click at [45, 105] on link "Billing" at bounding box center [93, 105] width 177 height 18
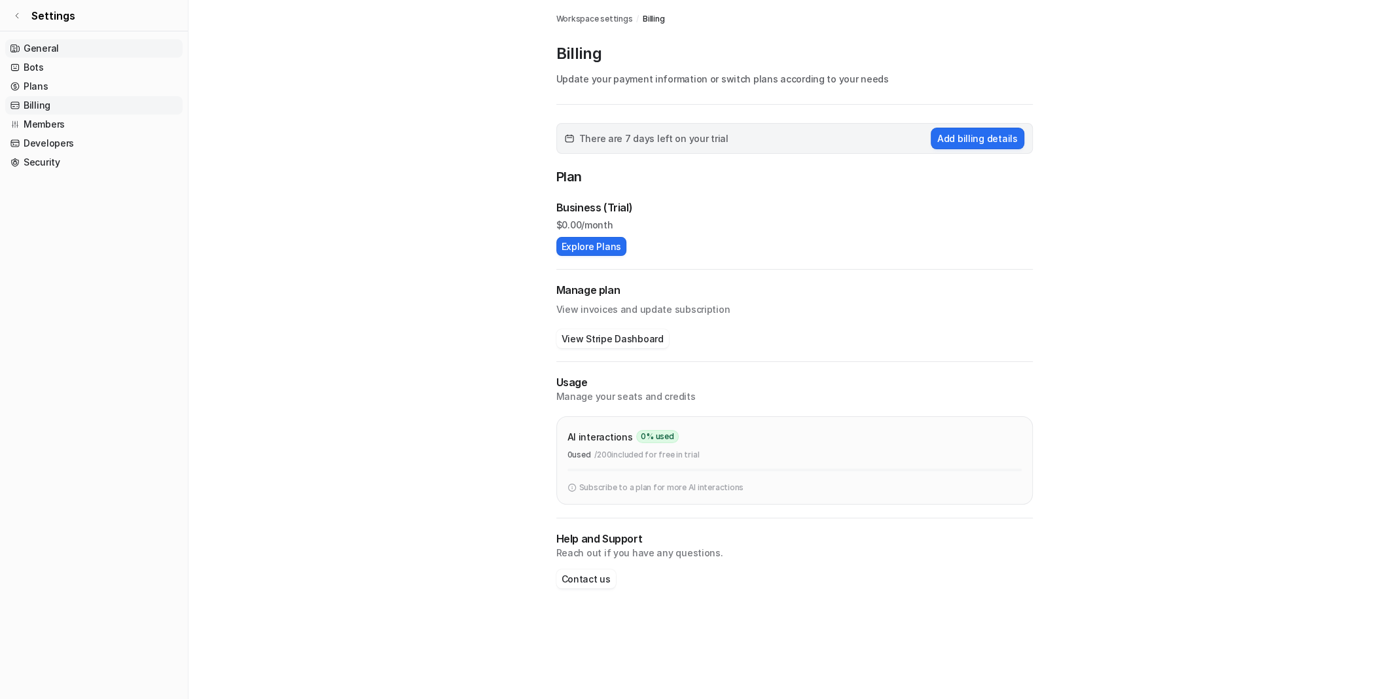
click at [46, 45] on link "General" at bounding box center [93, 48] width 177 height 18
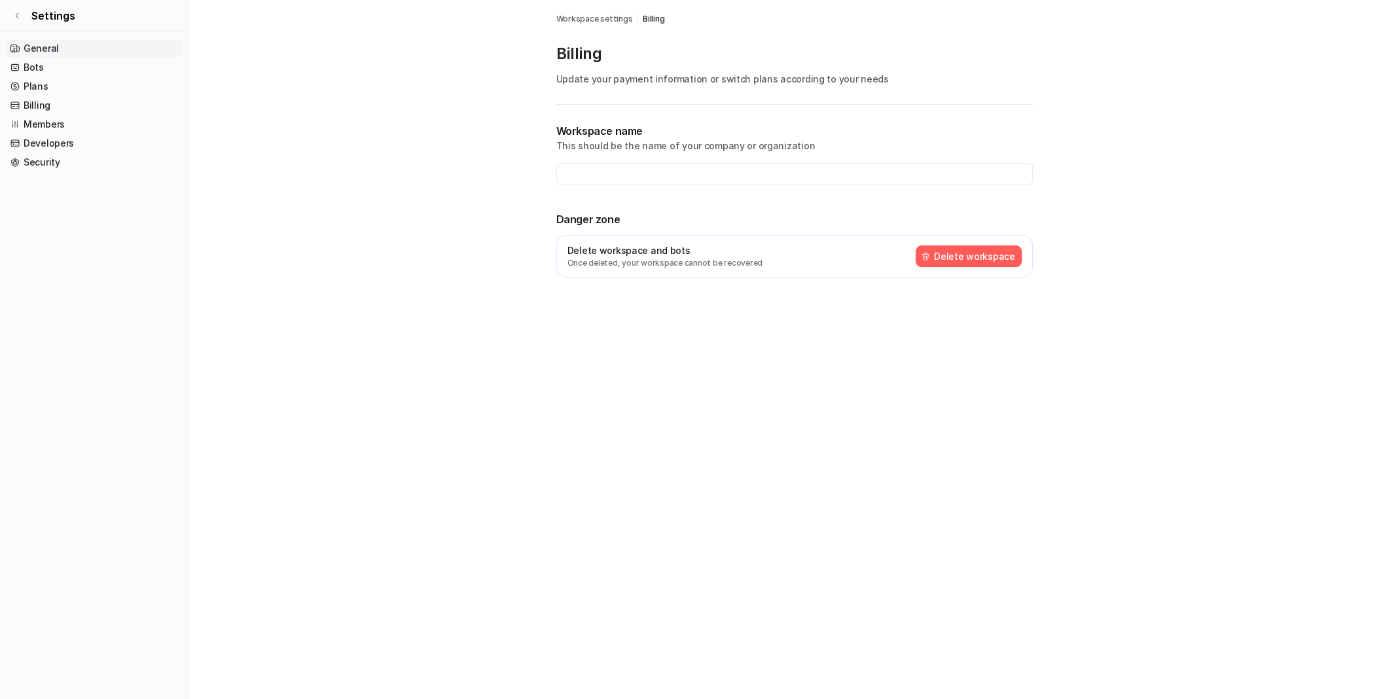
type input "**********"
click at [49, 74] on link "Bots" at bounding box center [93, 67] width 177 height 18
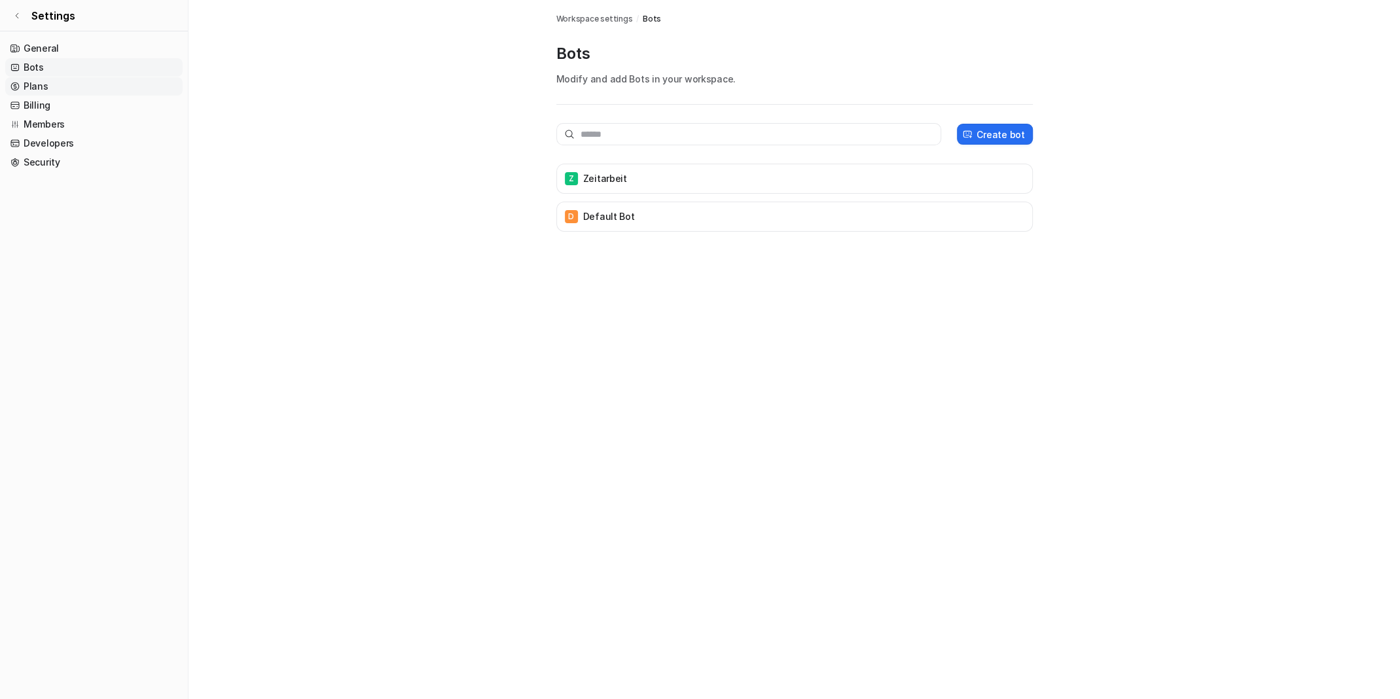
click at [44, 86] on link "Plans" at bounding box center [93, 86] width 177 height 18
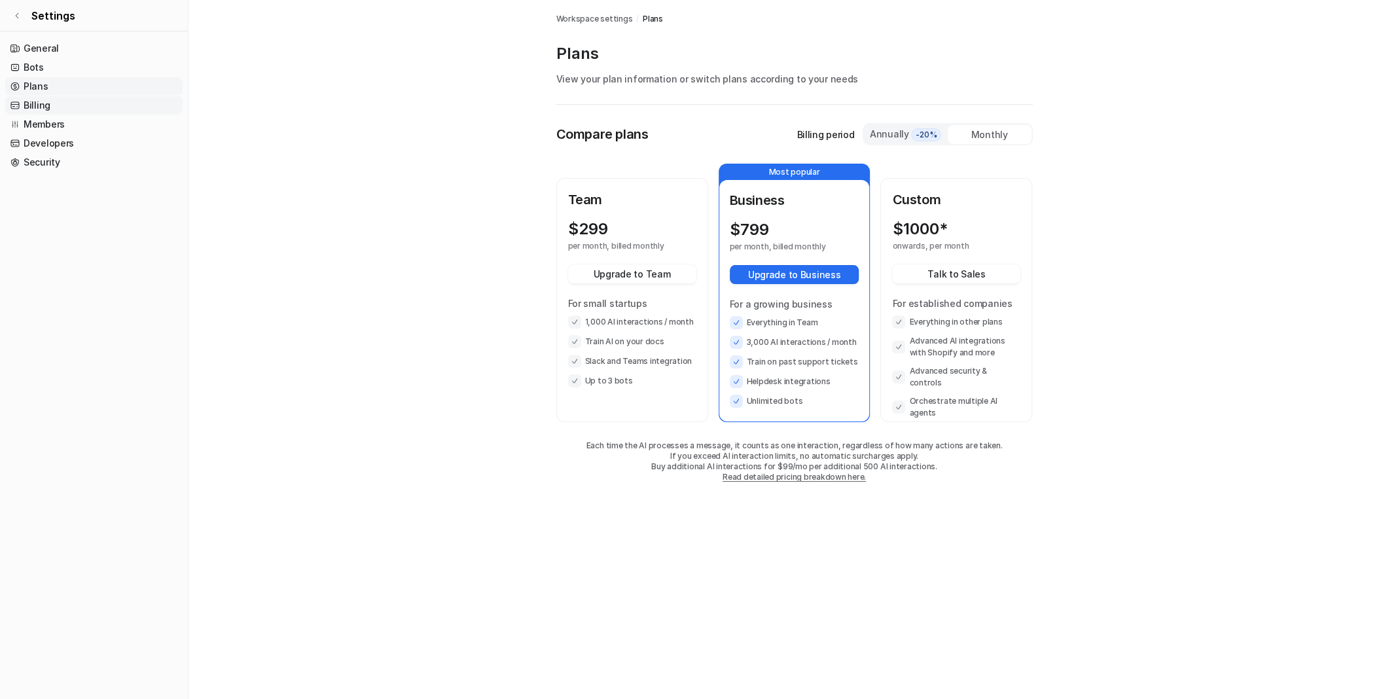
click at [36, 113] on link "Billing" at bounding box center [93, 105] width 177 height 18
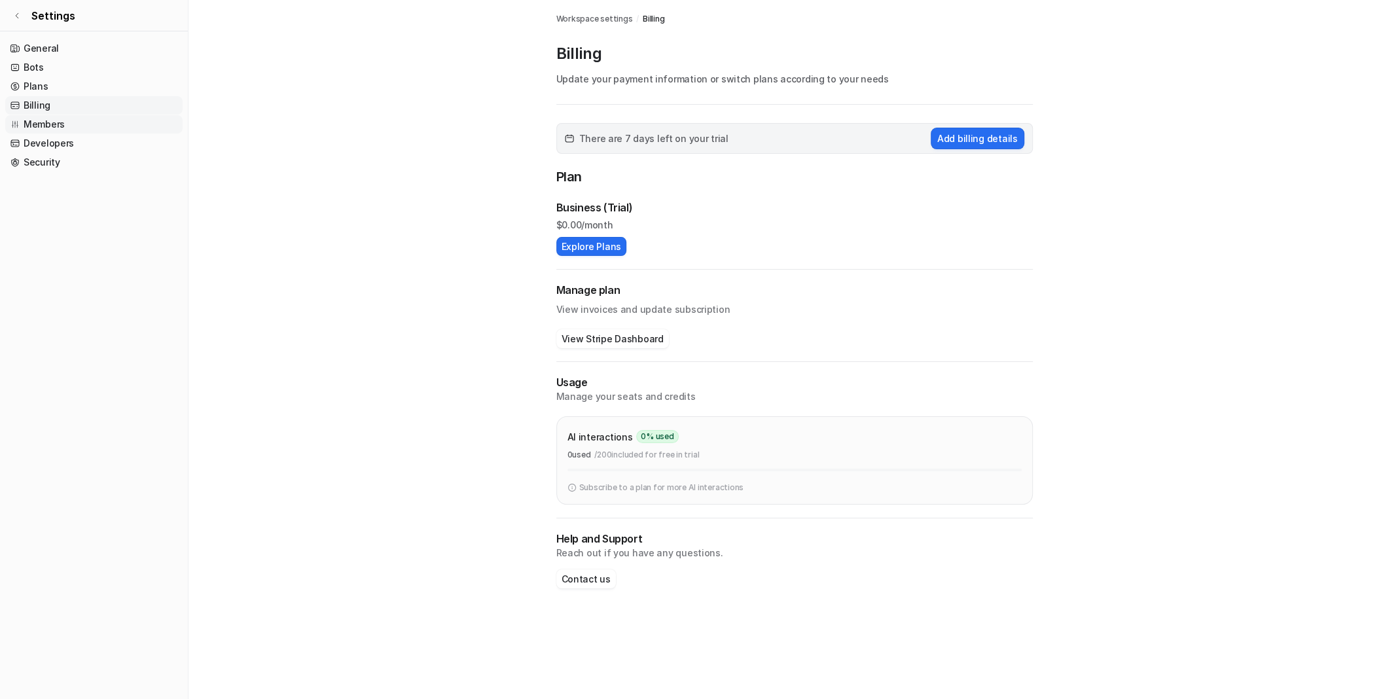
click at [36, 133] on link "Members" at bounding box center [93, 124] width 177 height 18
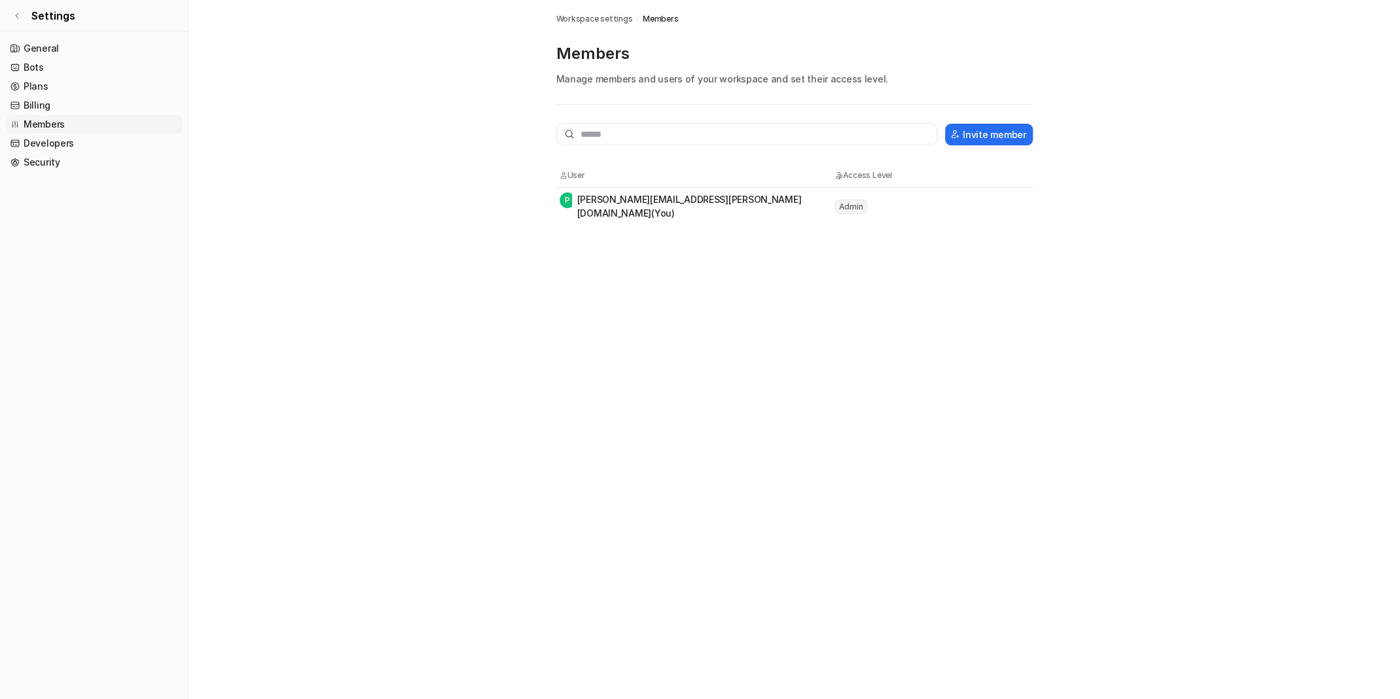
click at [848, 207] on span "Admin" at bounding box center [850, 207] width 33 height 14
click at [636, 207] on div "[PERSON_NAME] [PERSON_NAME][EMAIL_ADDRESS][PERSON_NAME][DOMAIN_NAME] (You)" at bounding box center [697, 205] width 274 height 27
click at [56, 145] on link "Developers" at bounding box center [93, 143] width 177 height 18
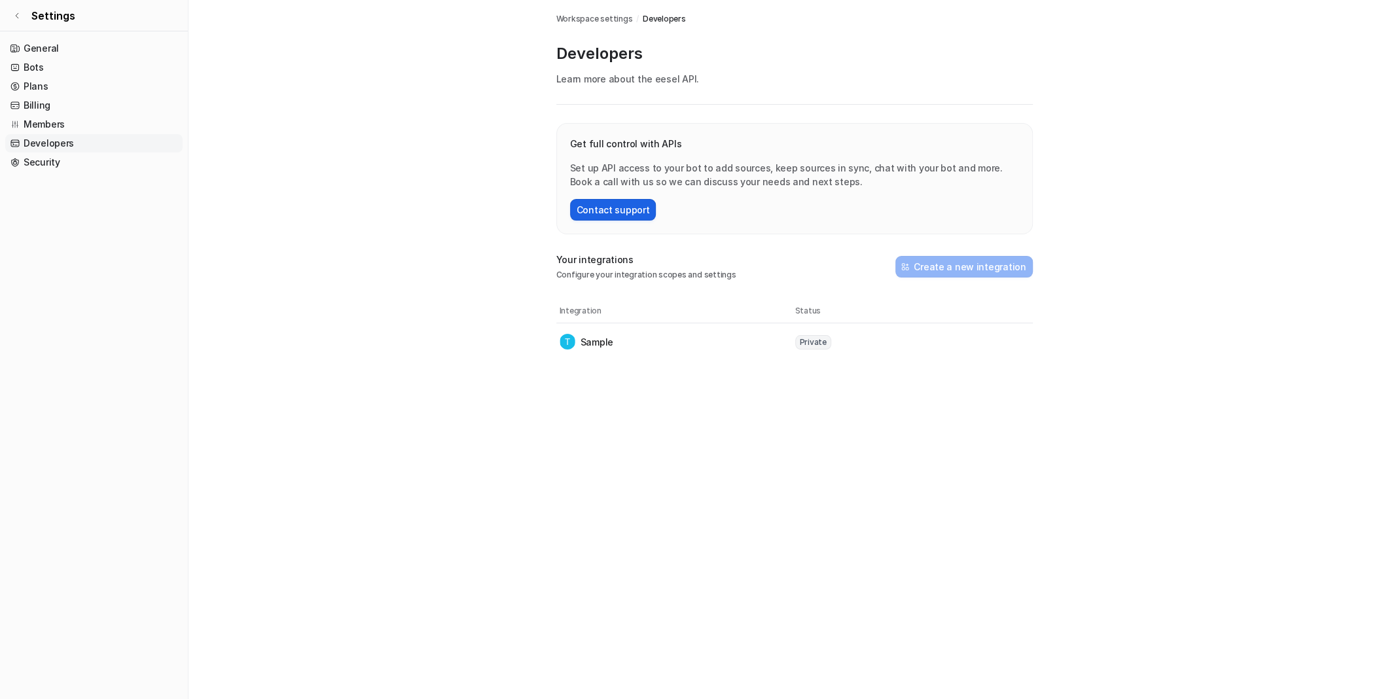
click at [608, 211] on button "Contact support" at bounding box center [613, 210] width 86 height 22
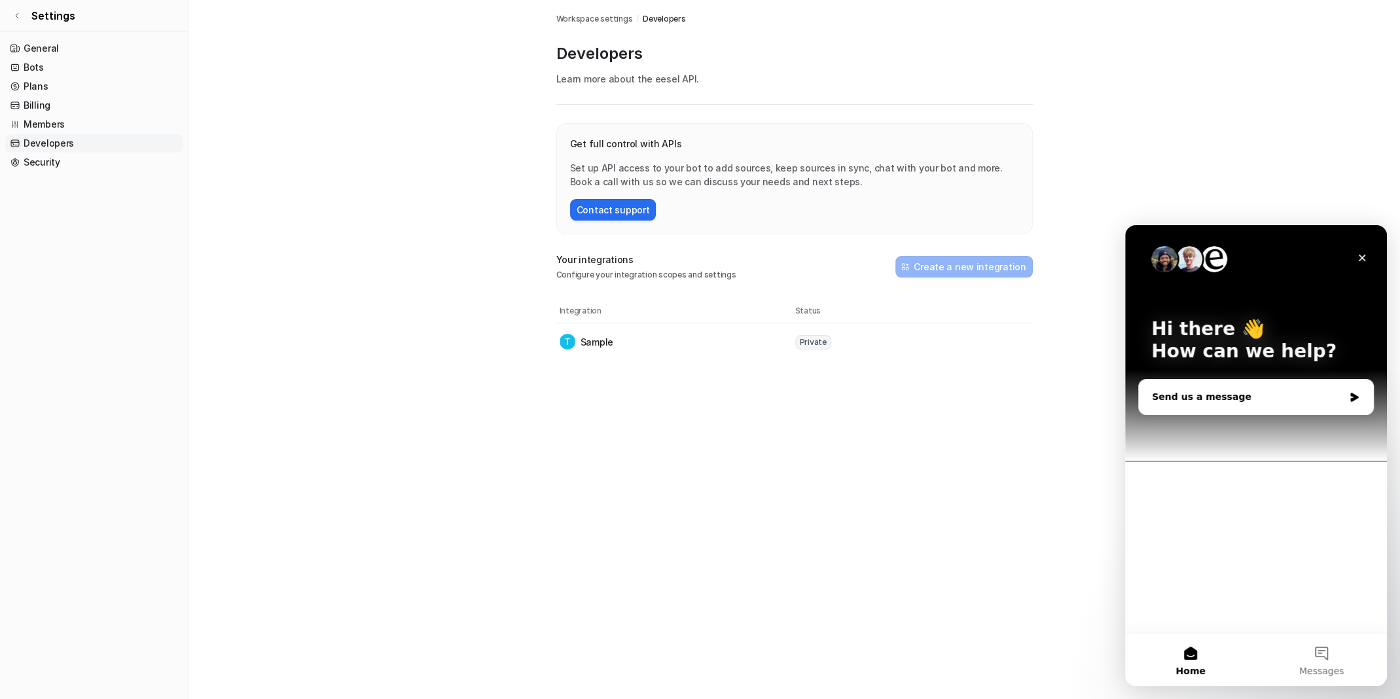
click at [1206, 393] on div "Send us a message" at bounding box center [1248, 397] width 192 height 14
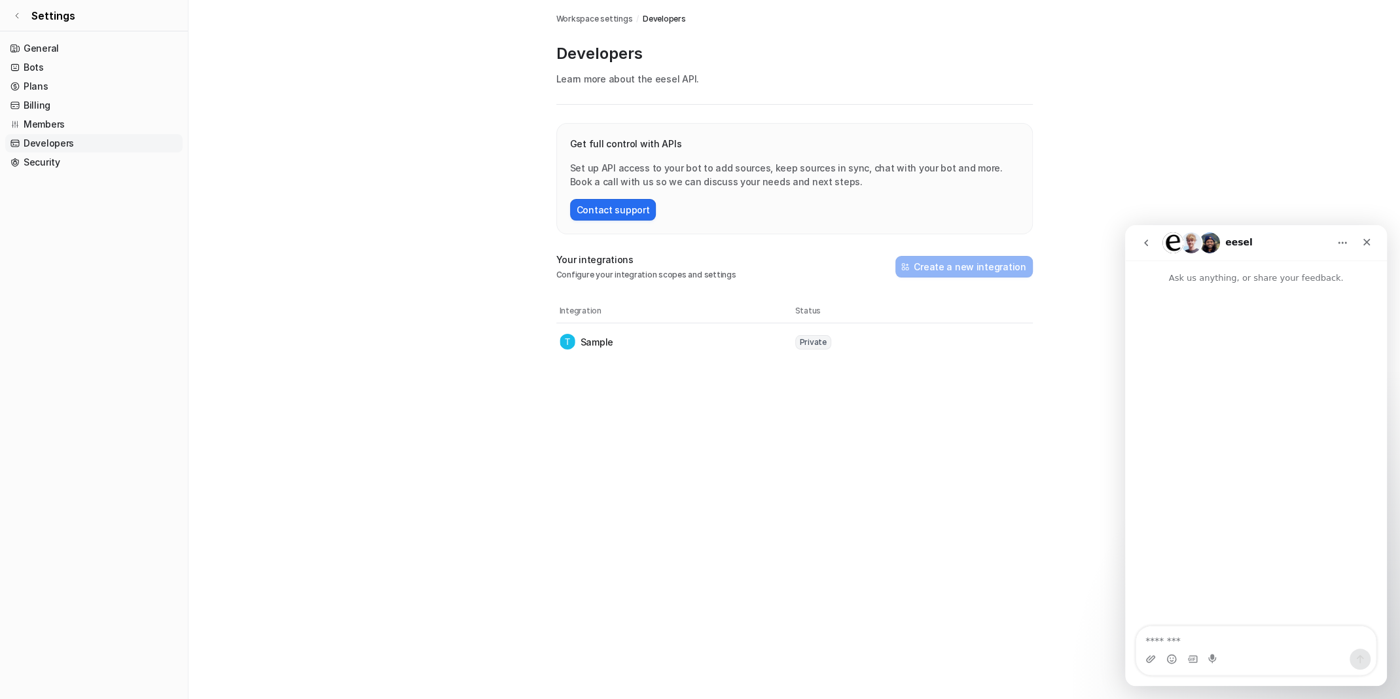
click at [1209, 635] on textarea "Message…" at bounding box center [1256, 637] width 240 height 22
type textarea "**********"
